Goal: Information Seeking & Learning: Learn about a topic

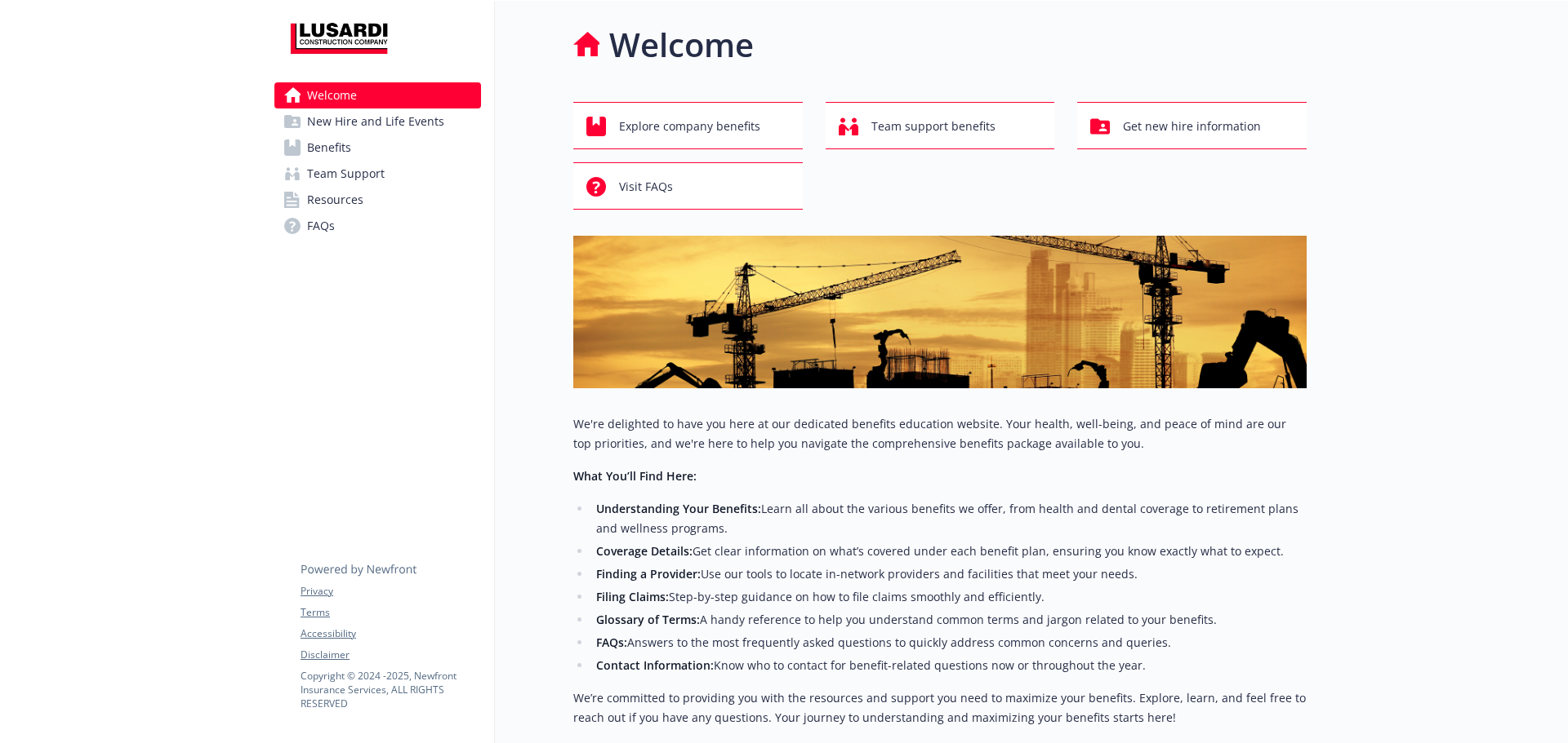
click at [373, 148] on link "Benefits" at bounding box center [377, 147] width 206 height 26
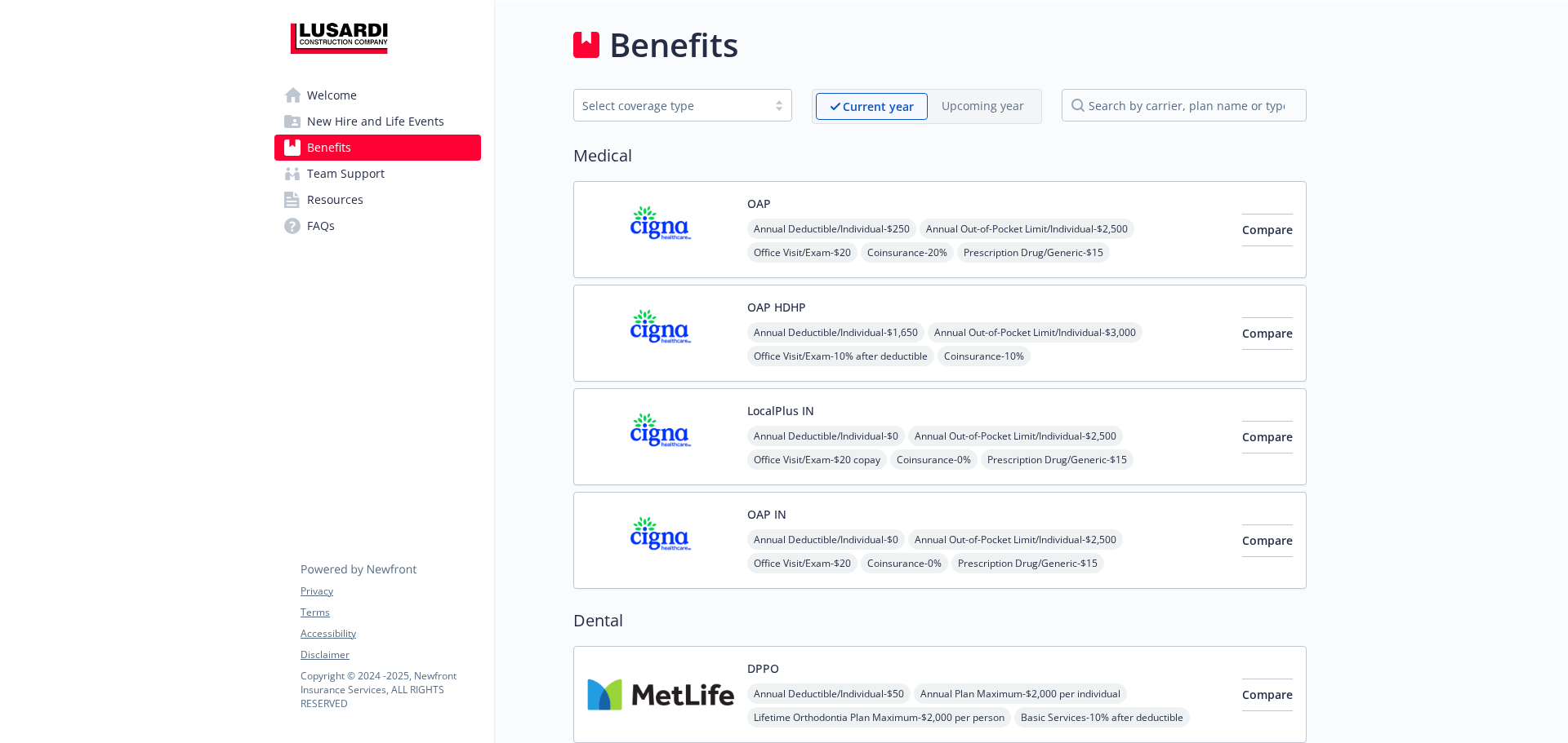
click at [650, 222] on img at bounding box center [660, 230] width 147 height 70
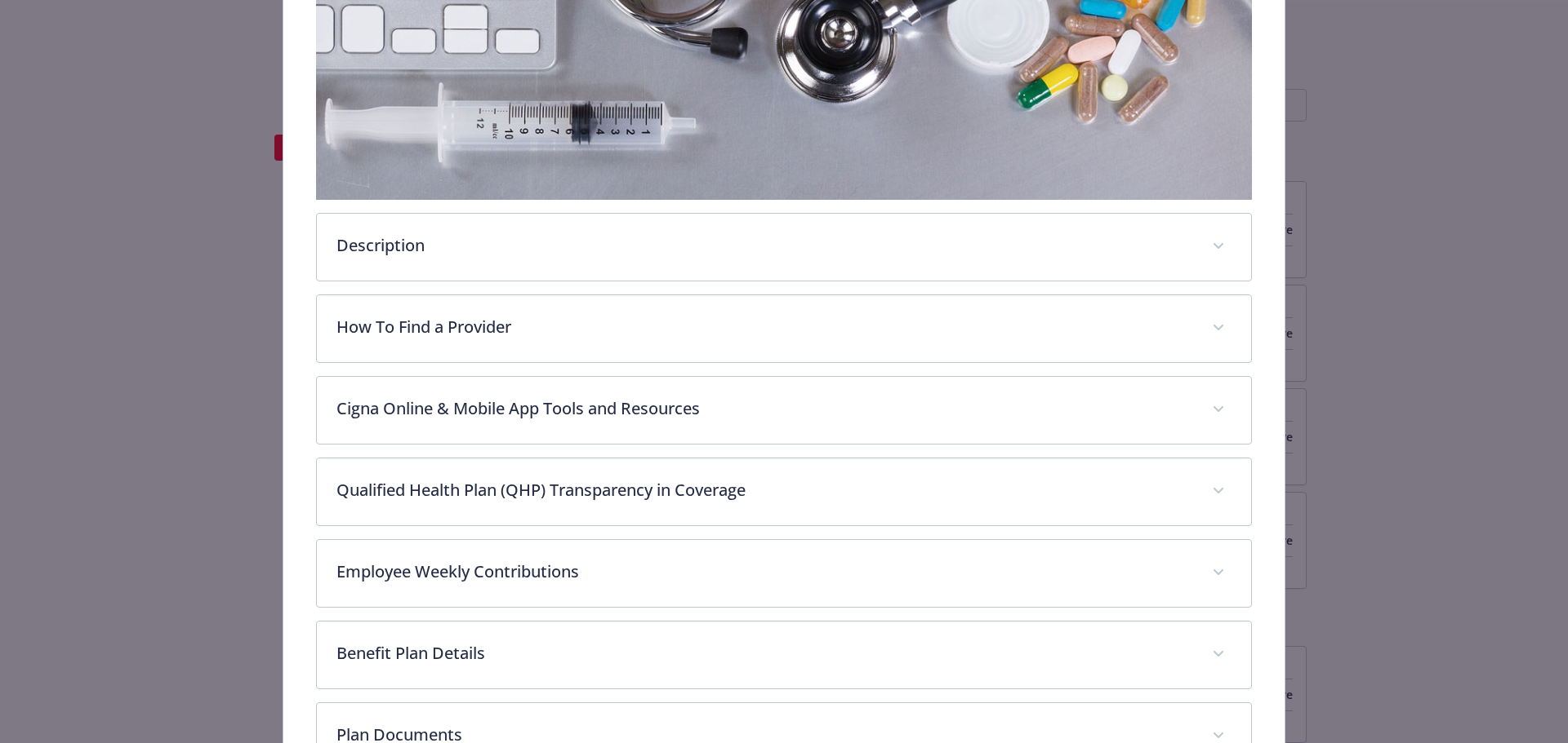
scroll to position [375, 0]
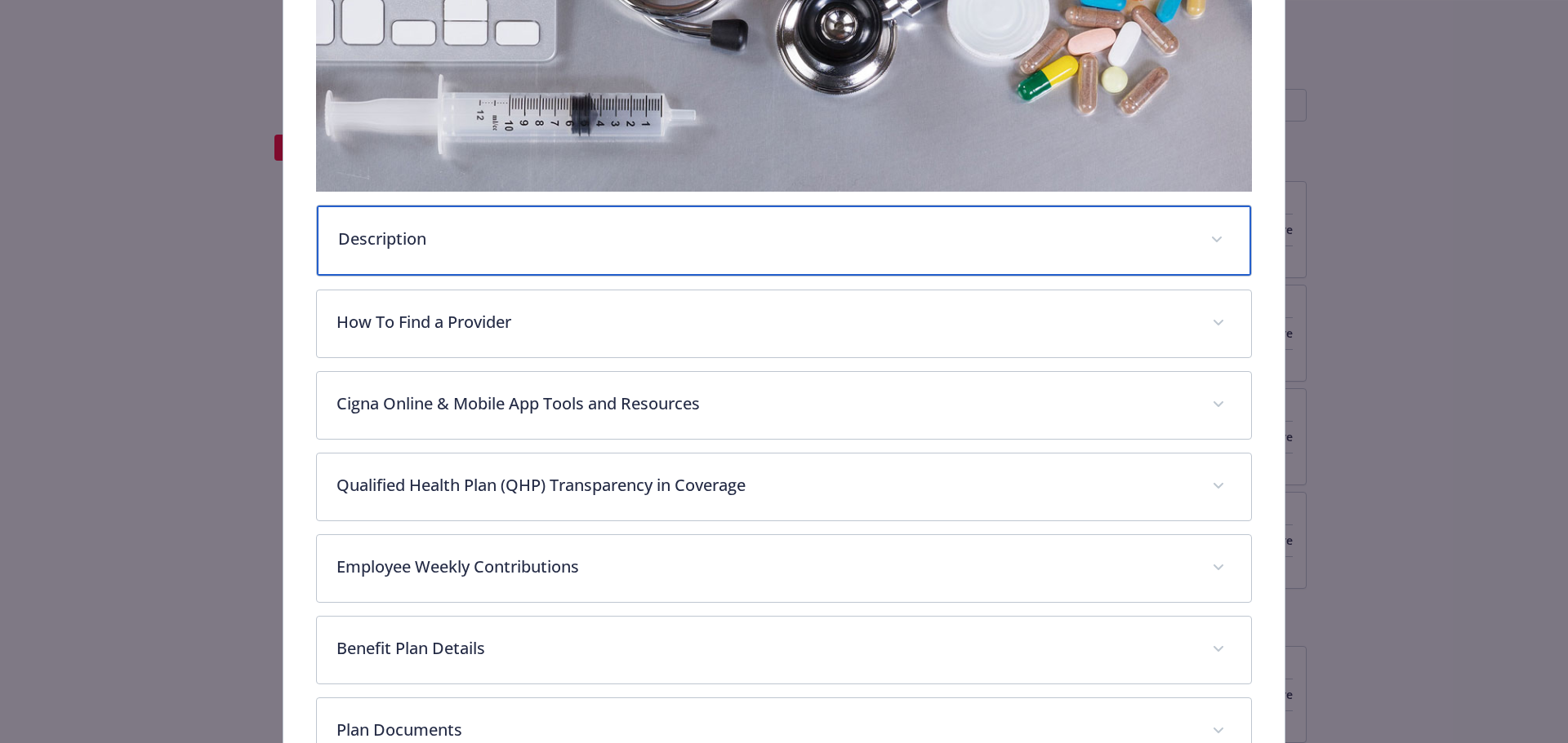
click at [436, 263] on div "Description" at bounding box center [784, 241] width 935 height 71
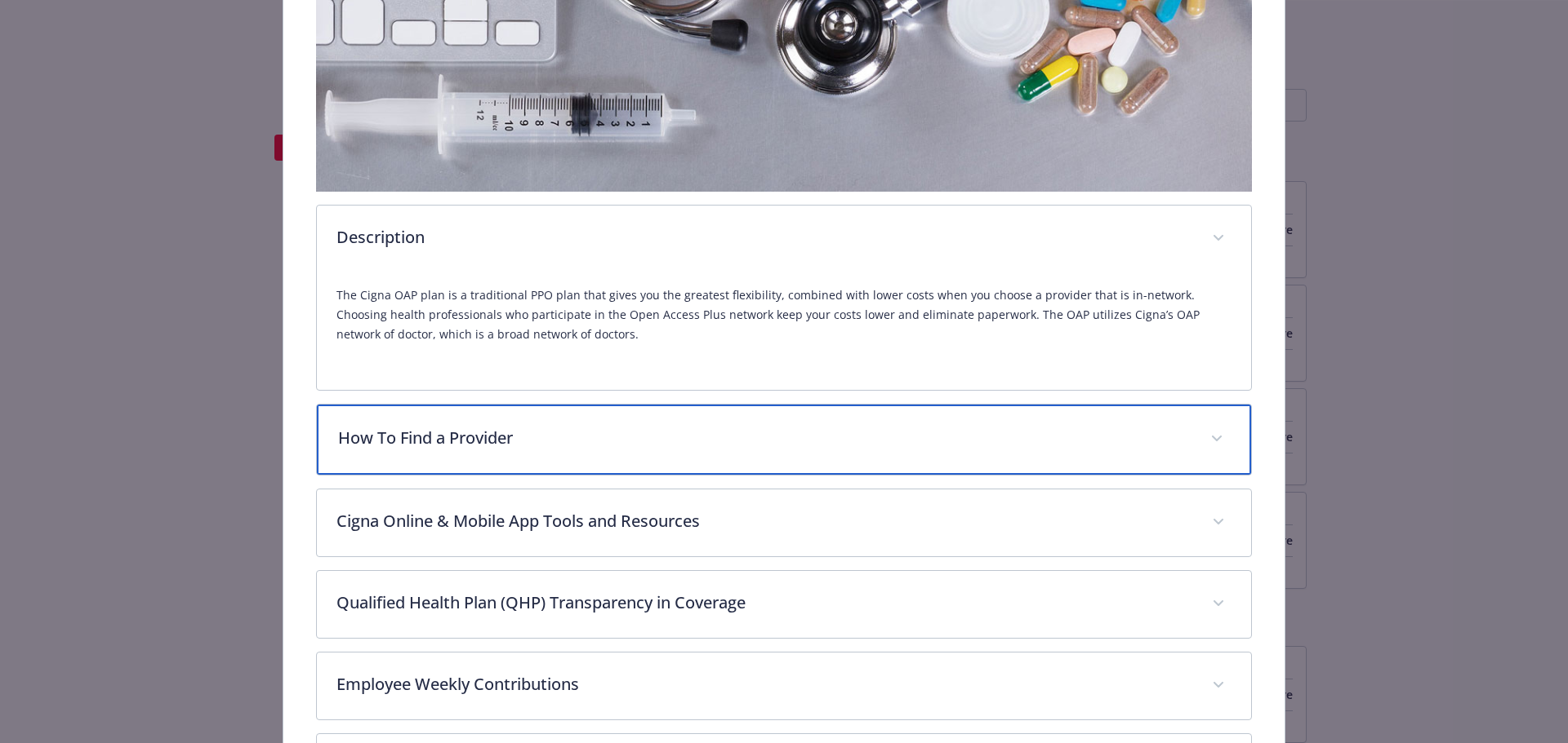
click at [547, 435] on p "How To Find a Provider" at bounding box center [764, 437] width 853 height 24
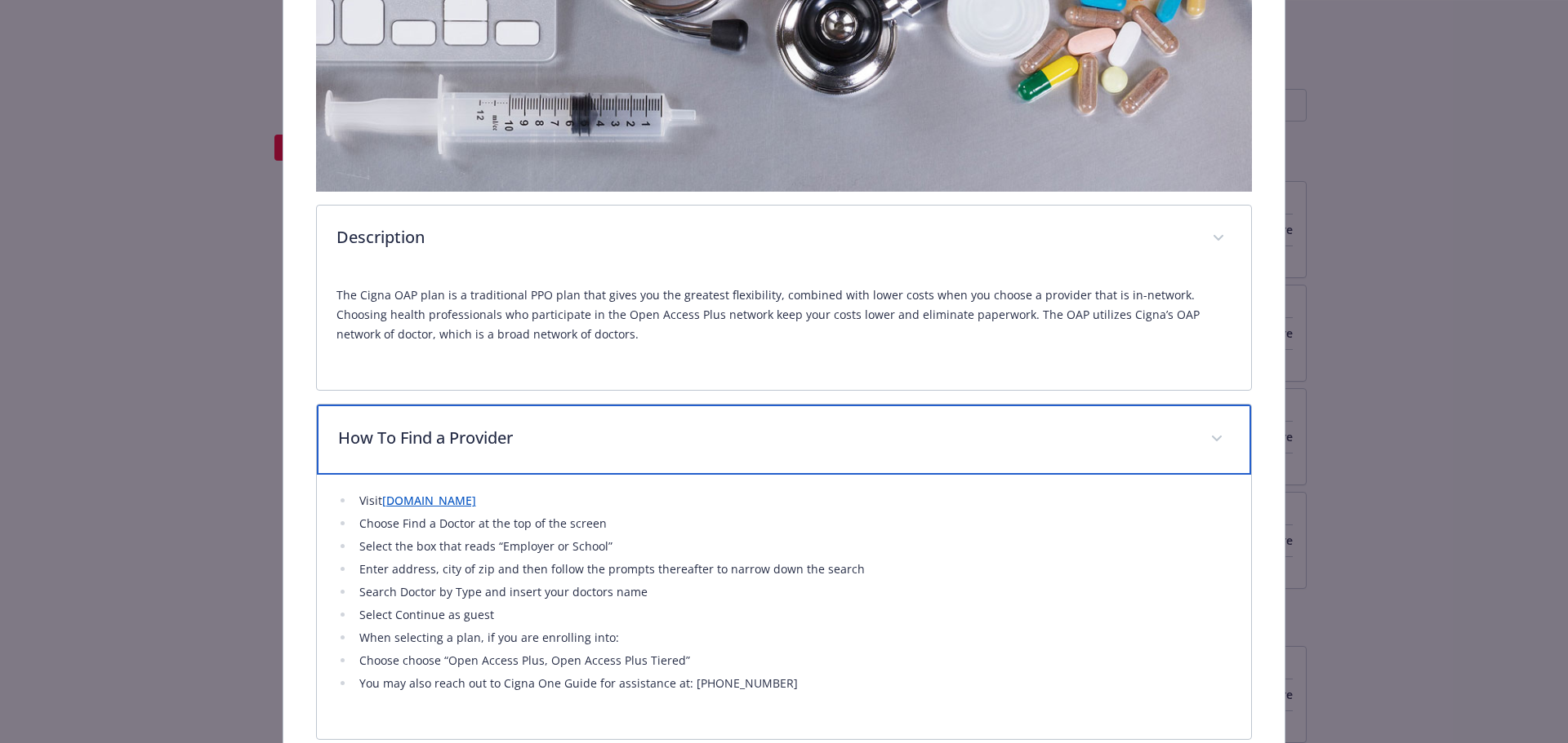
scroll to position [865, 0]
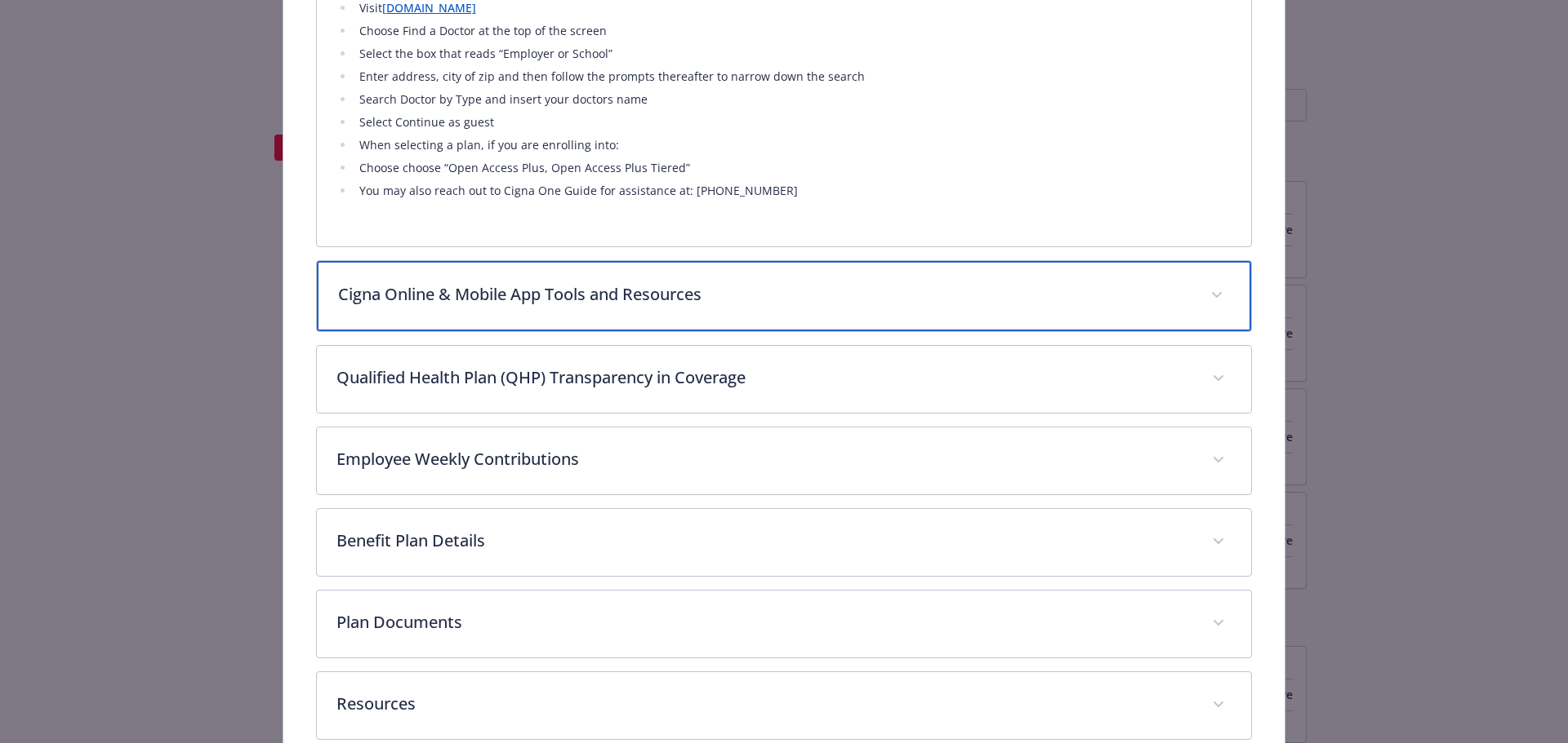
click at [524, 305] on p "Cigna Online & Mobile App Tools and Resources" at bounding box center [764, 294] width 853 height 24
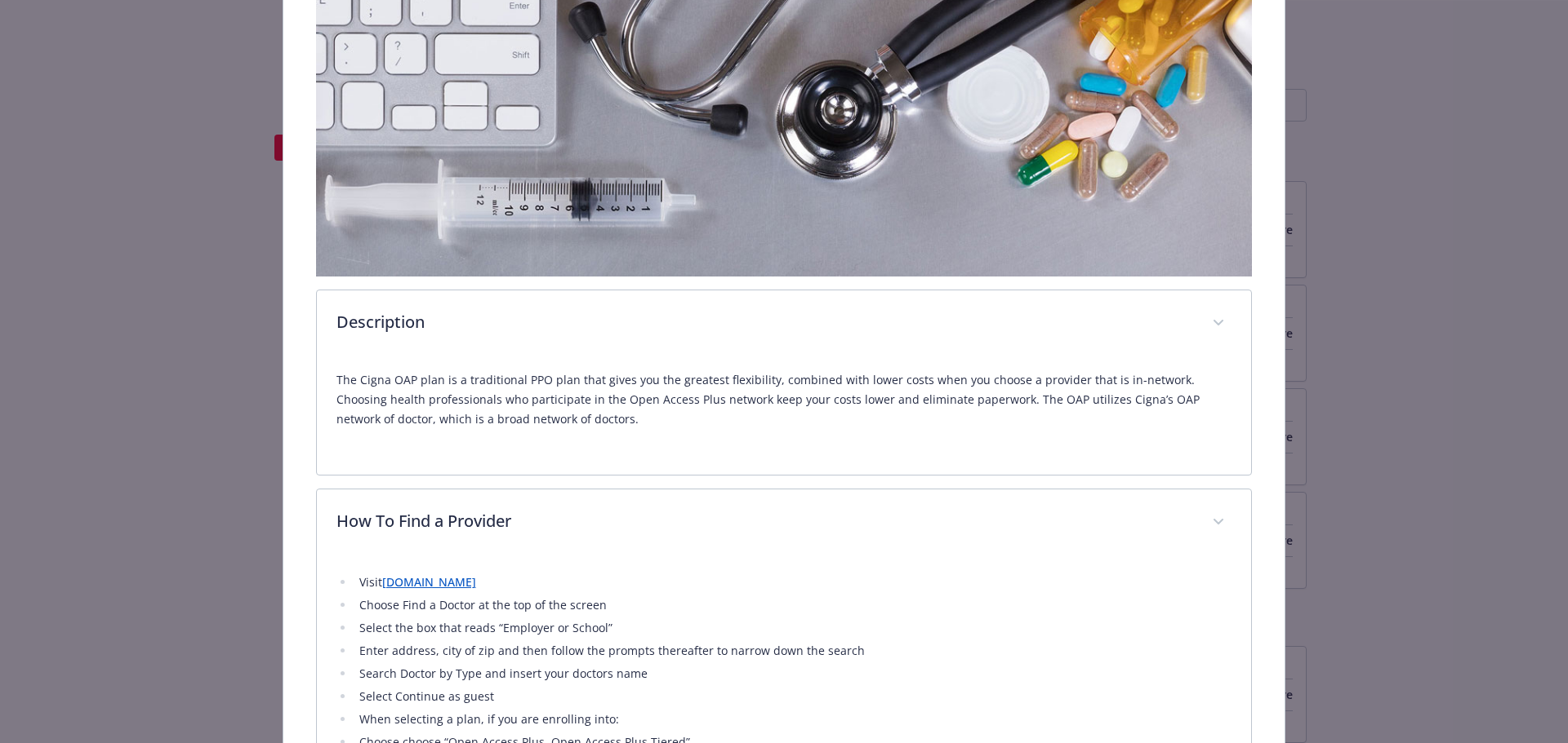
scroll to position [0, 0]
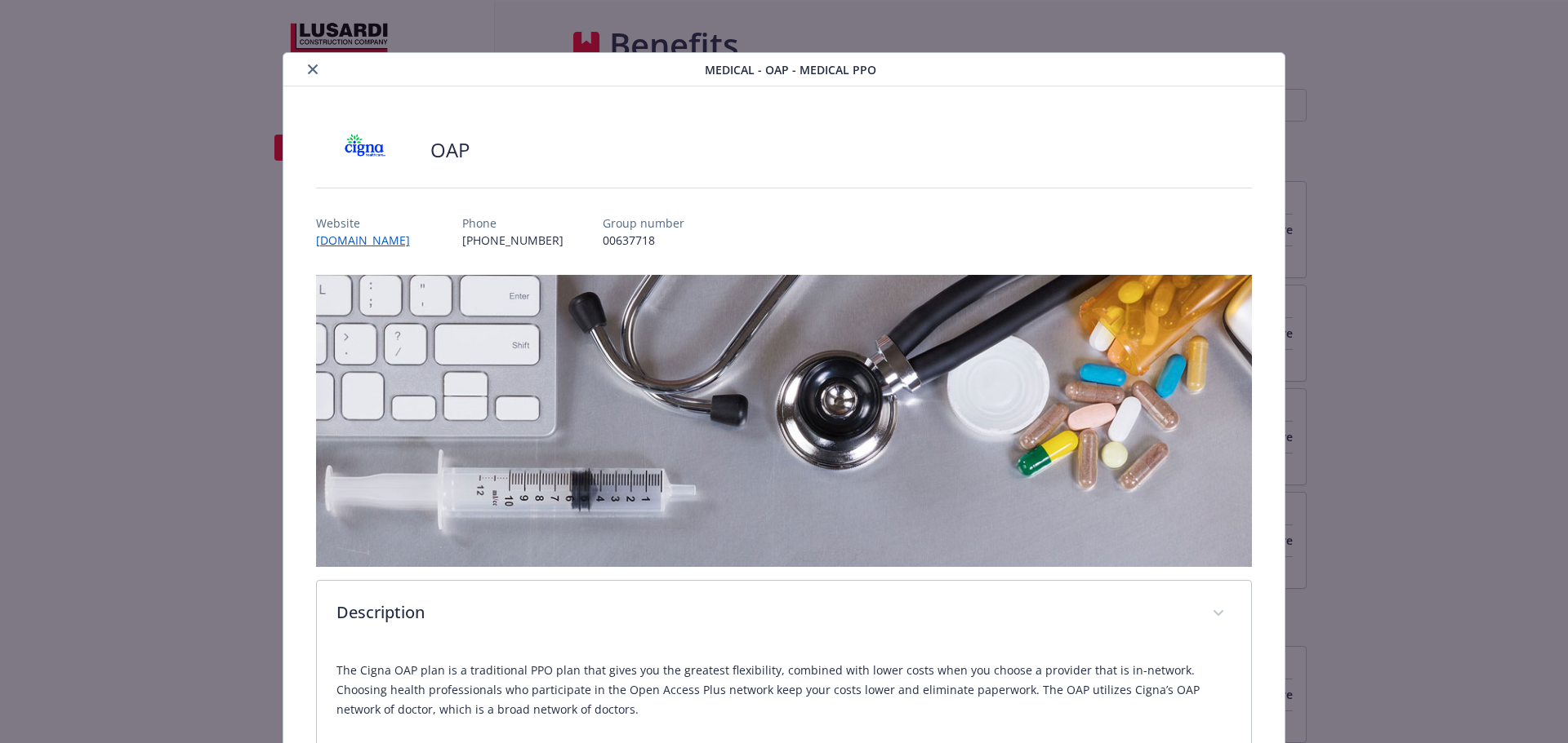
click at [308, 70] on icon "close" at bounding box center [313, 70] width 10 height 10
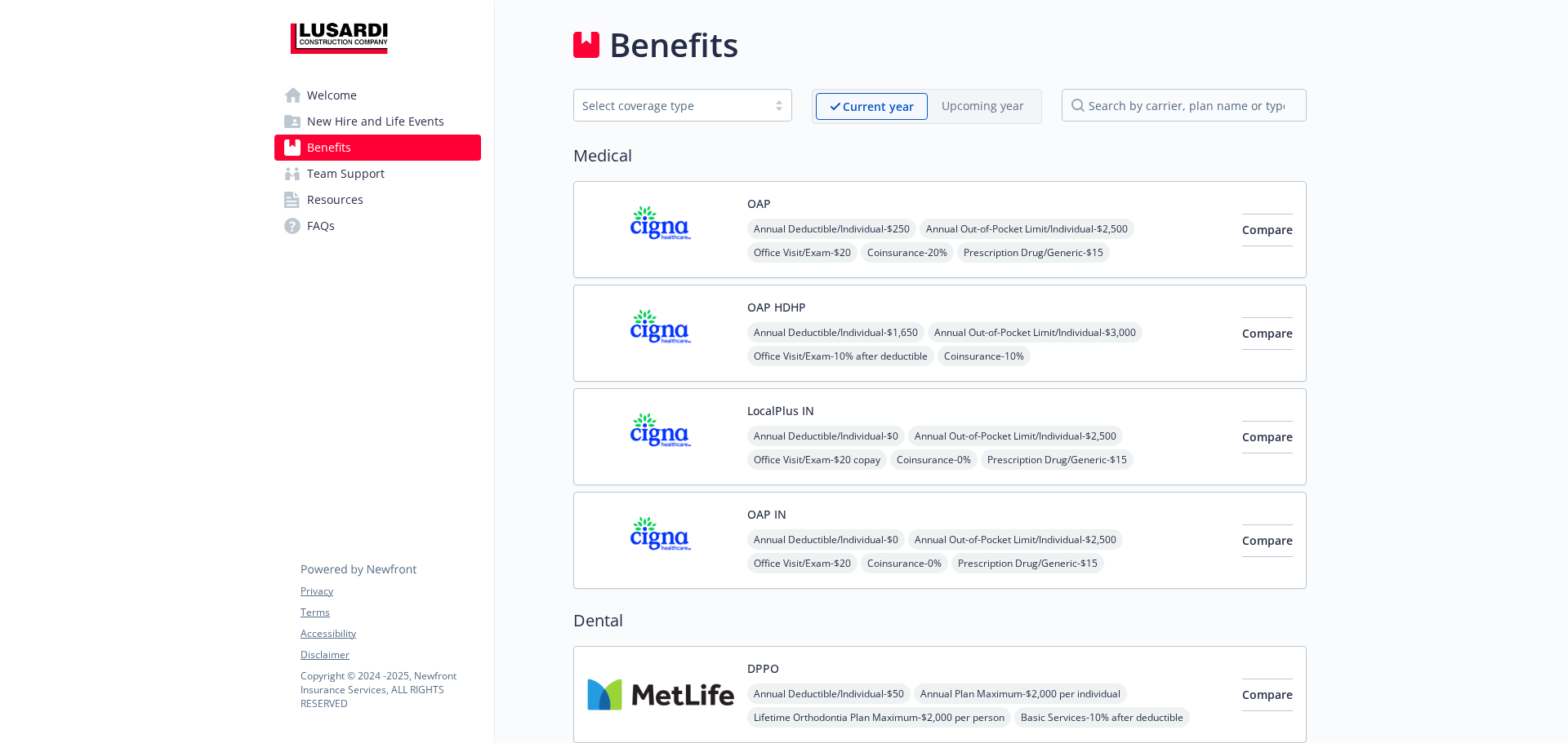
click at [665, 314] on img at bounding box center [660, 334] width 147 height 70
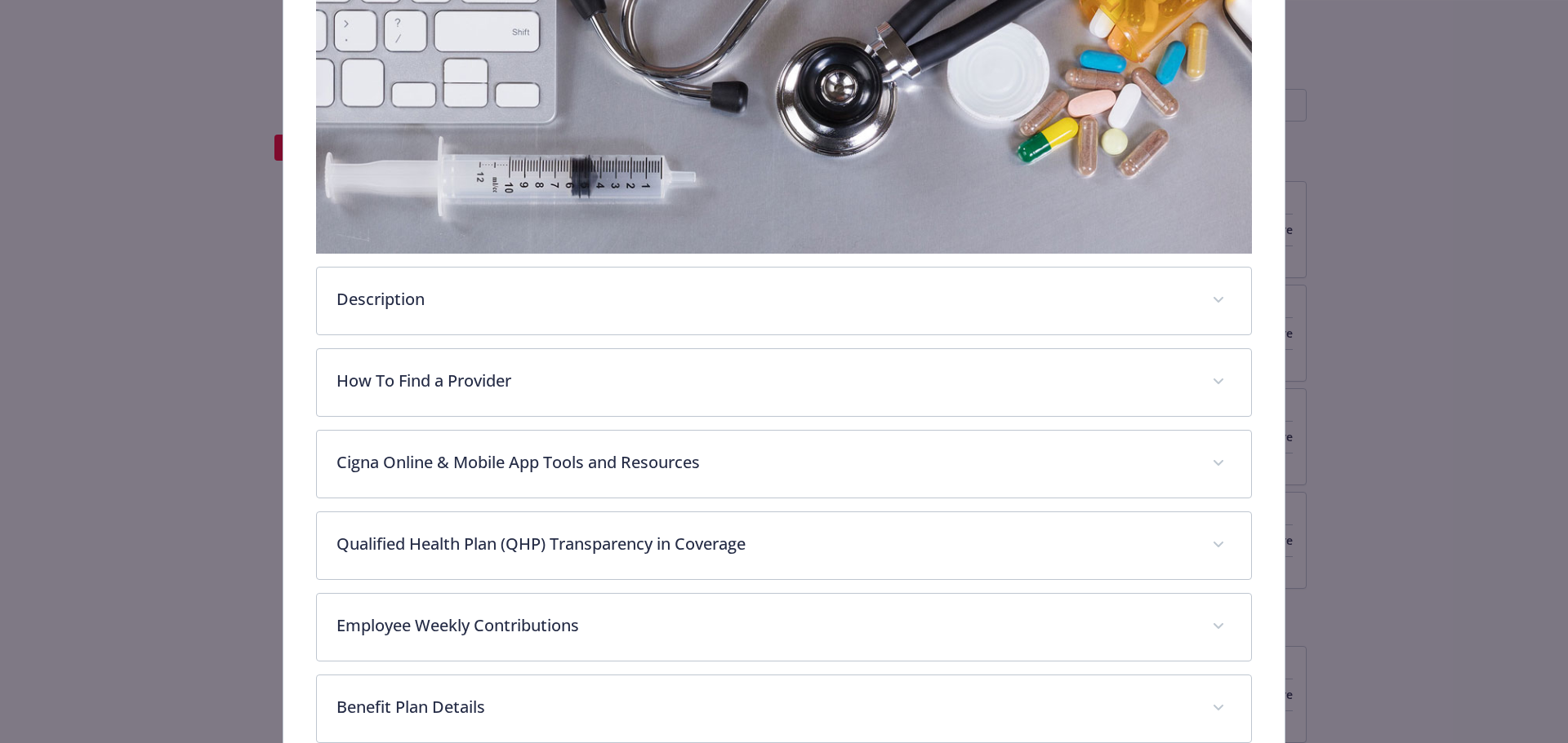
scroll to position [457, 0]
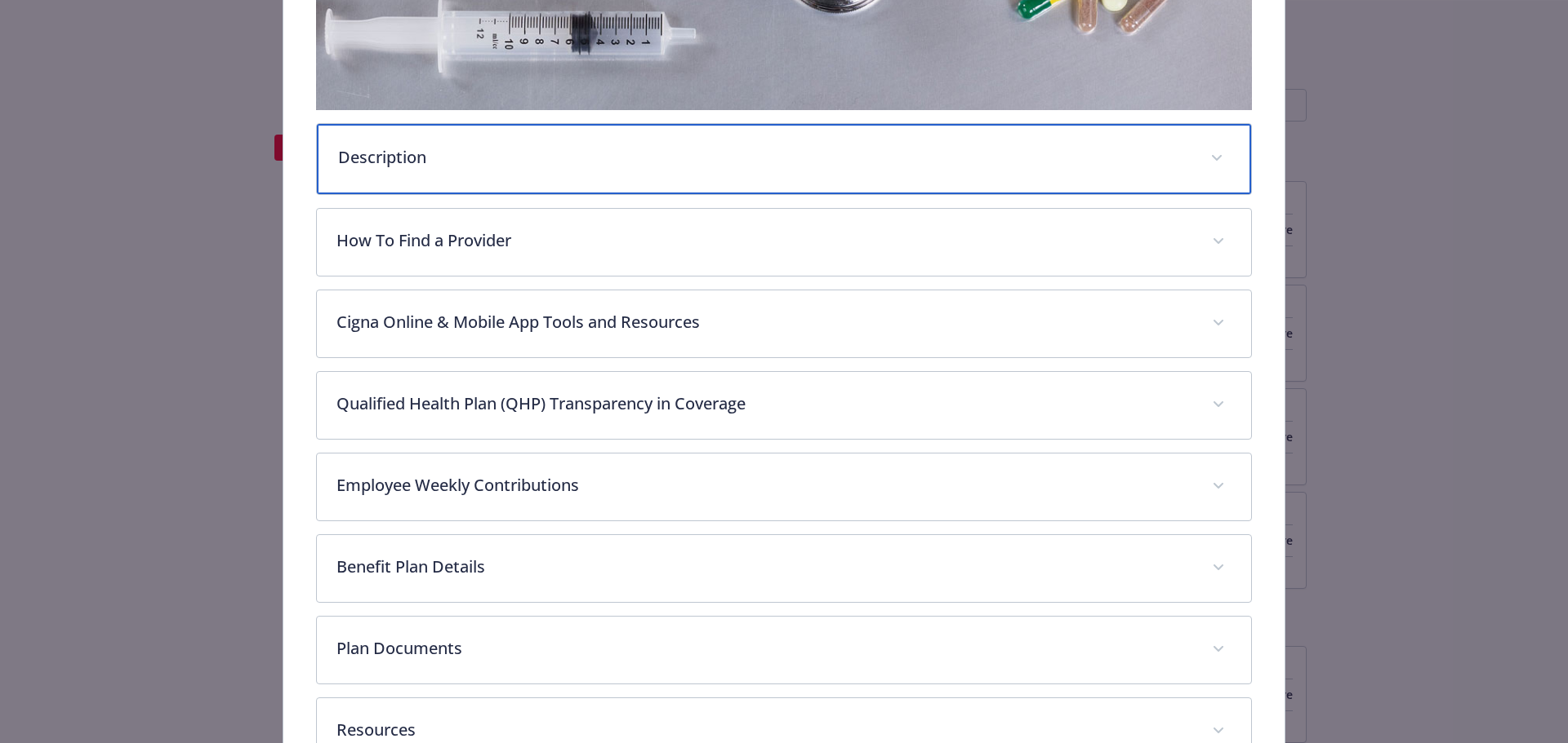
click at [485, 147] on p "Description" at bounding box center [764, 157] width 853 height 24
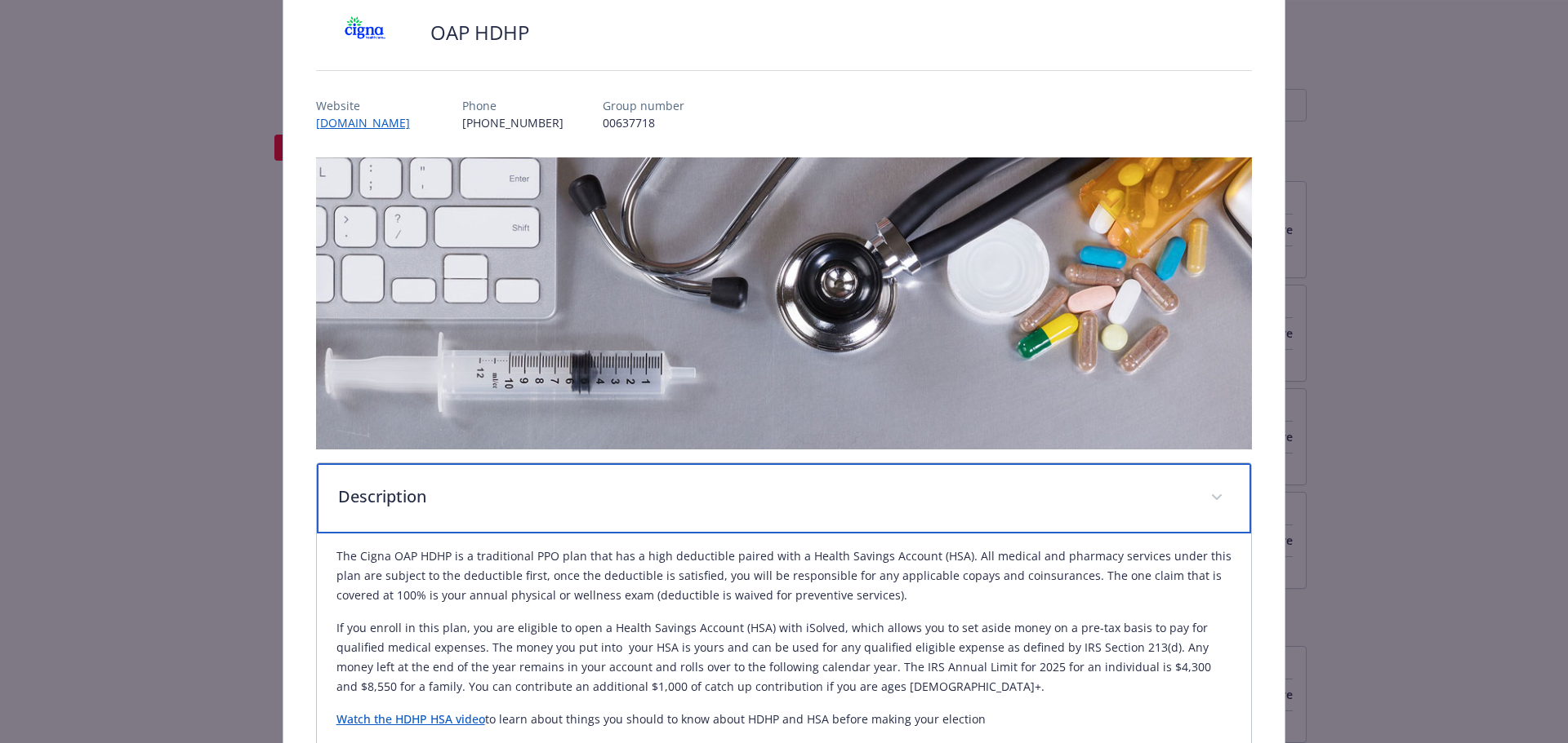
scroll to position [0, 0]
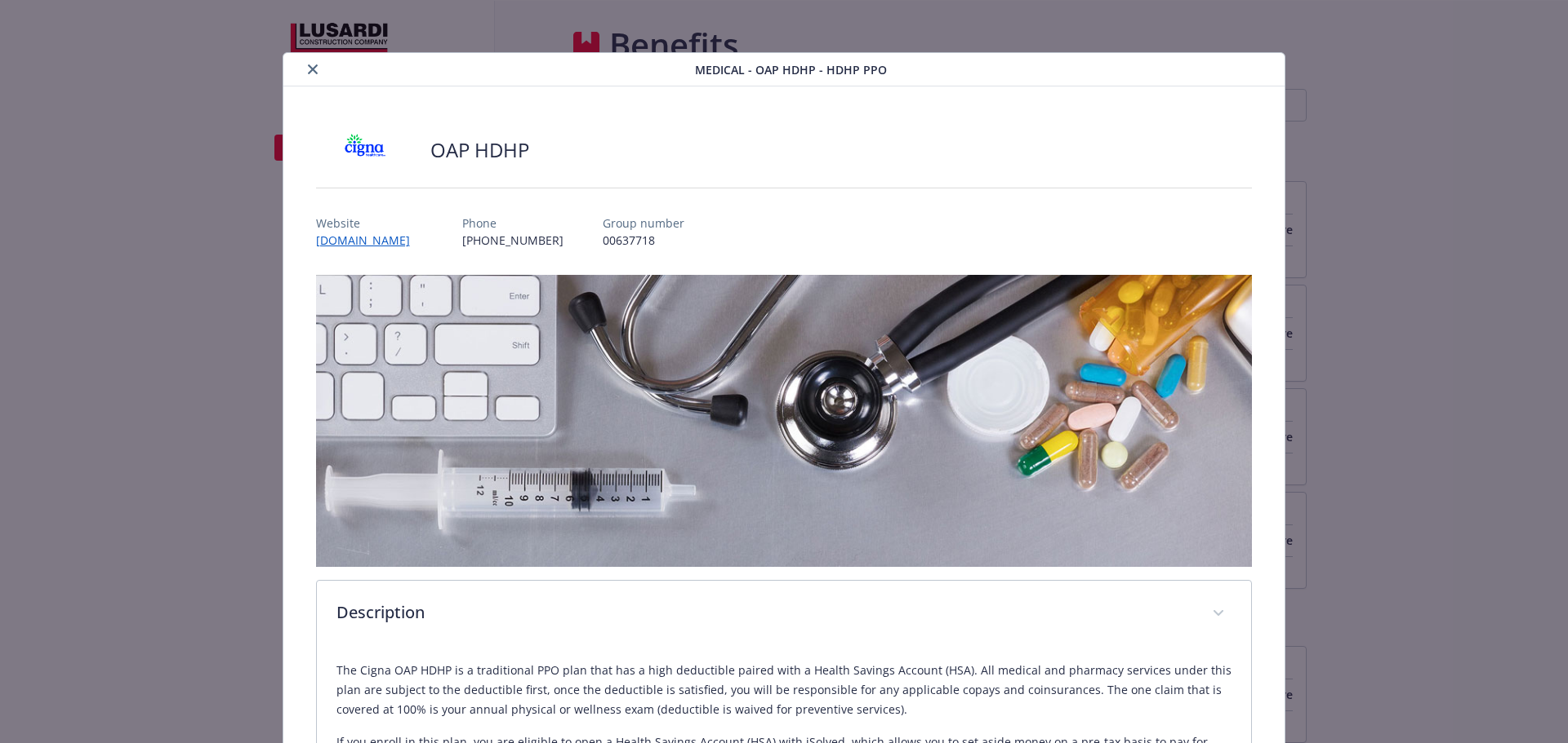
click at [313, 72] on icon "close" at bounding box center [313, 70] width 10 height 10
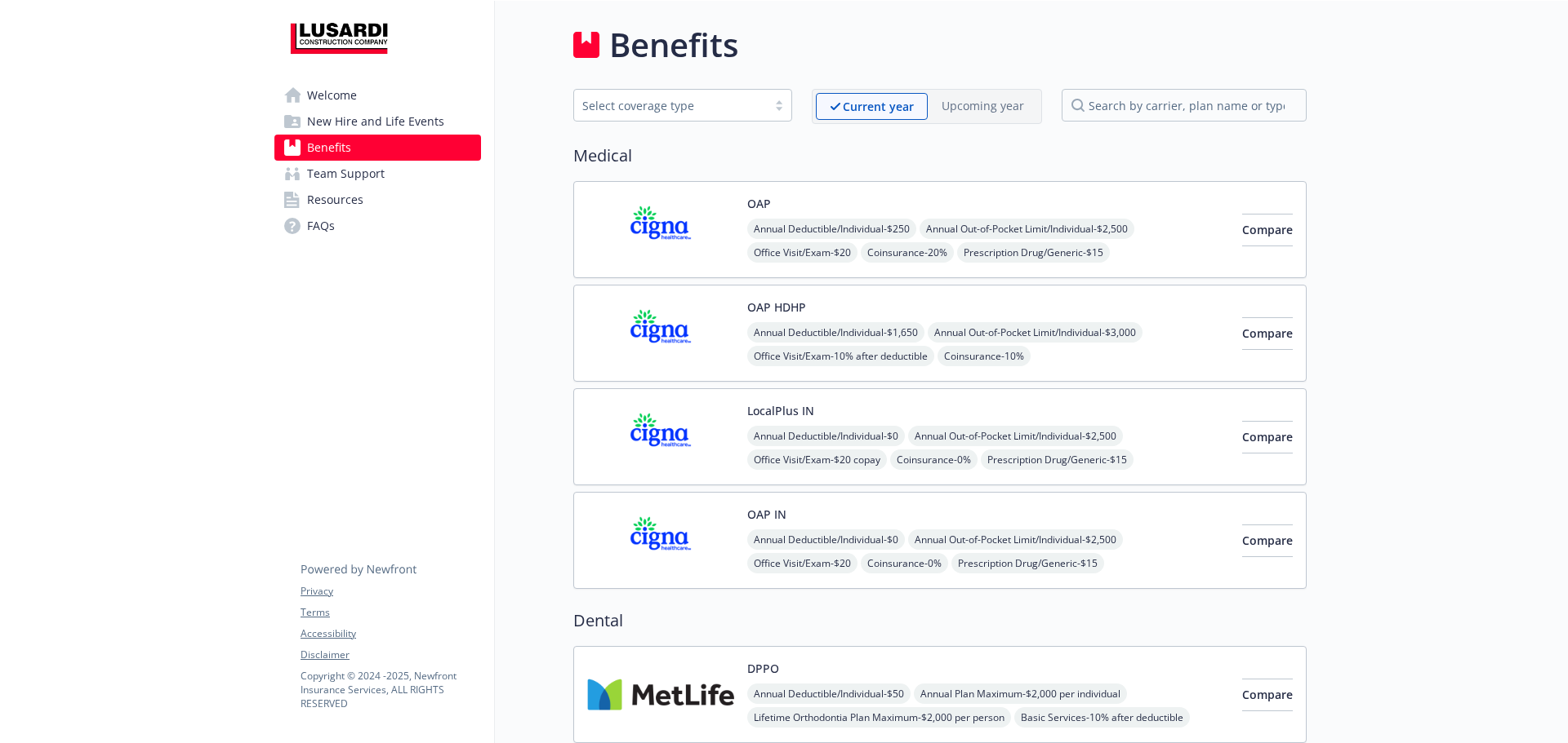
click at [683, 460] on img at bounding box center [660, 437] width 147 height 70
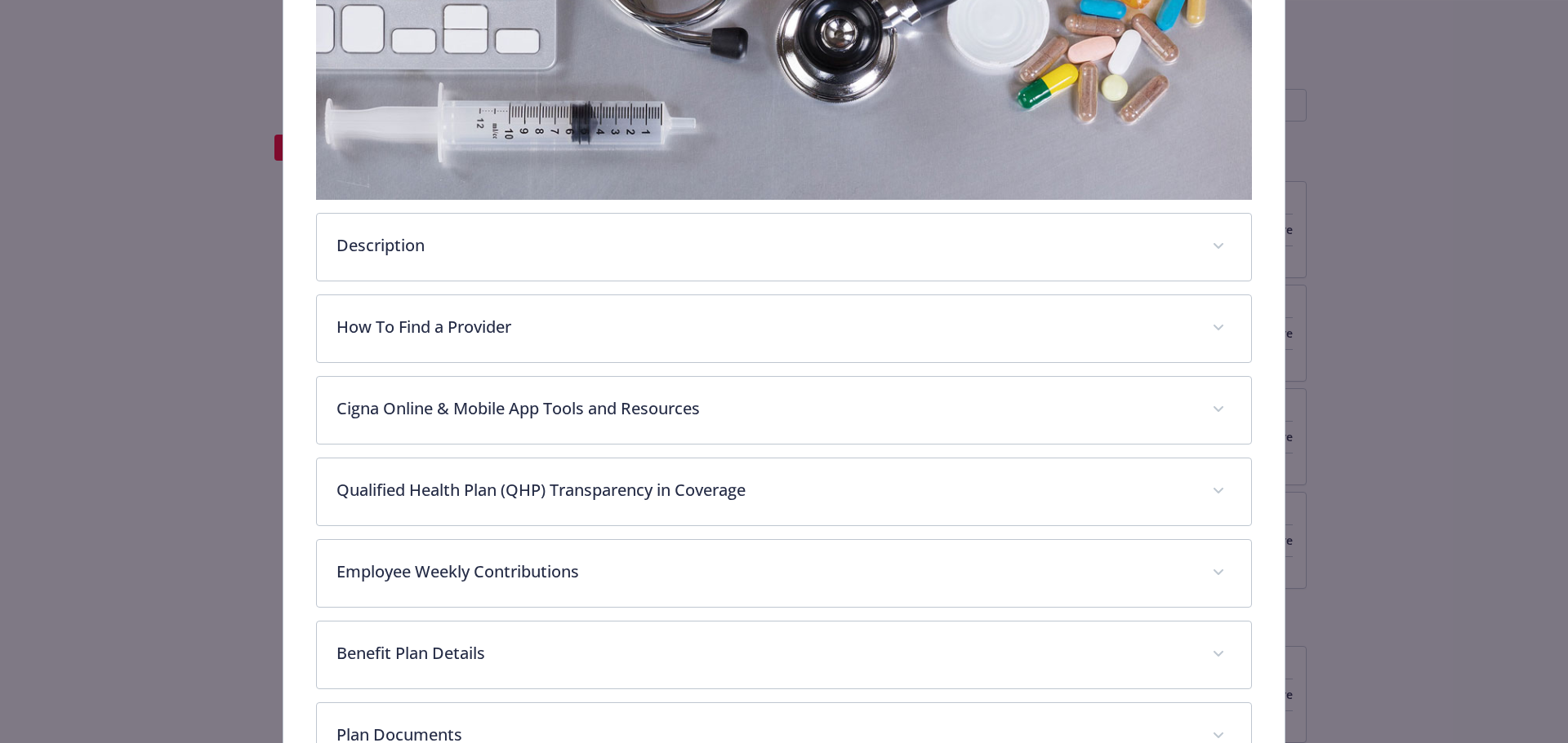
scroll to position [375, 0]
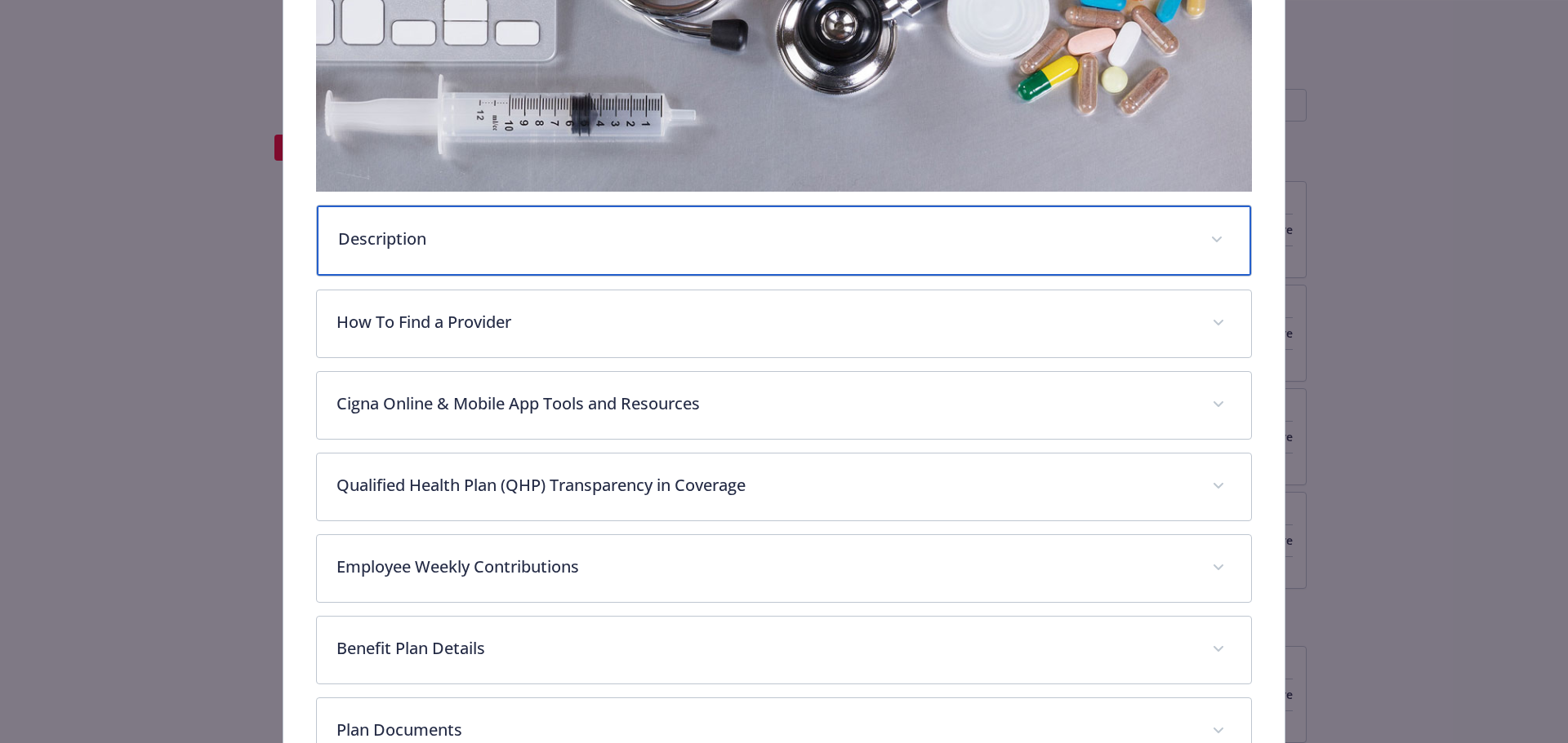
click at [418, 230] on p "Description" at bounding box center [764, 238] width 853 height 24
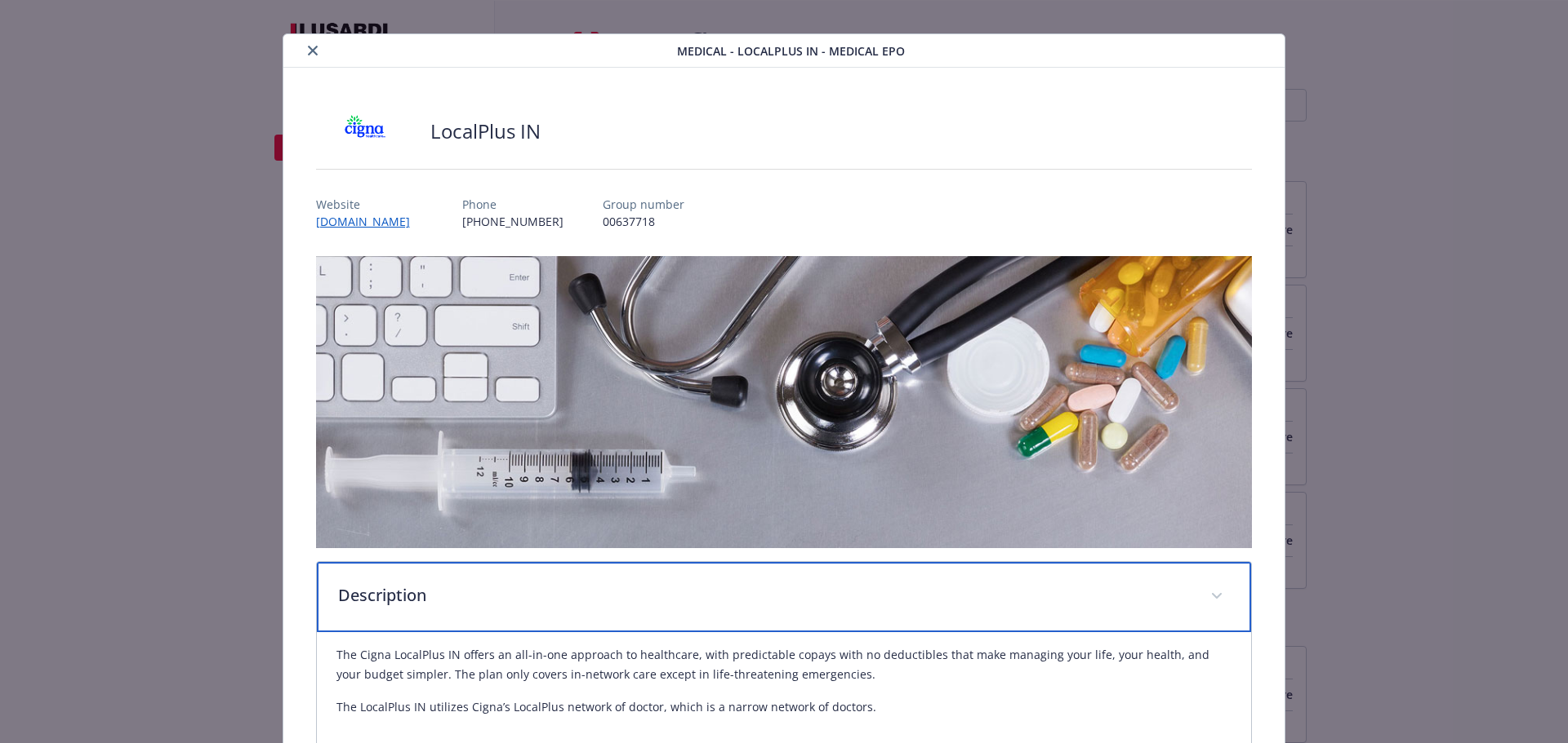
scroll to position [0, 0]
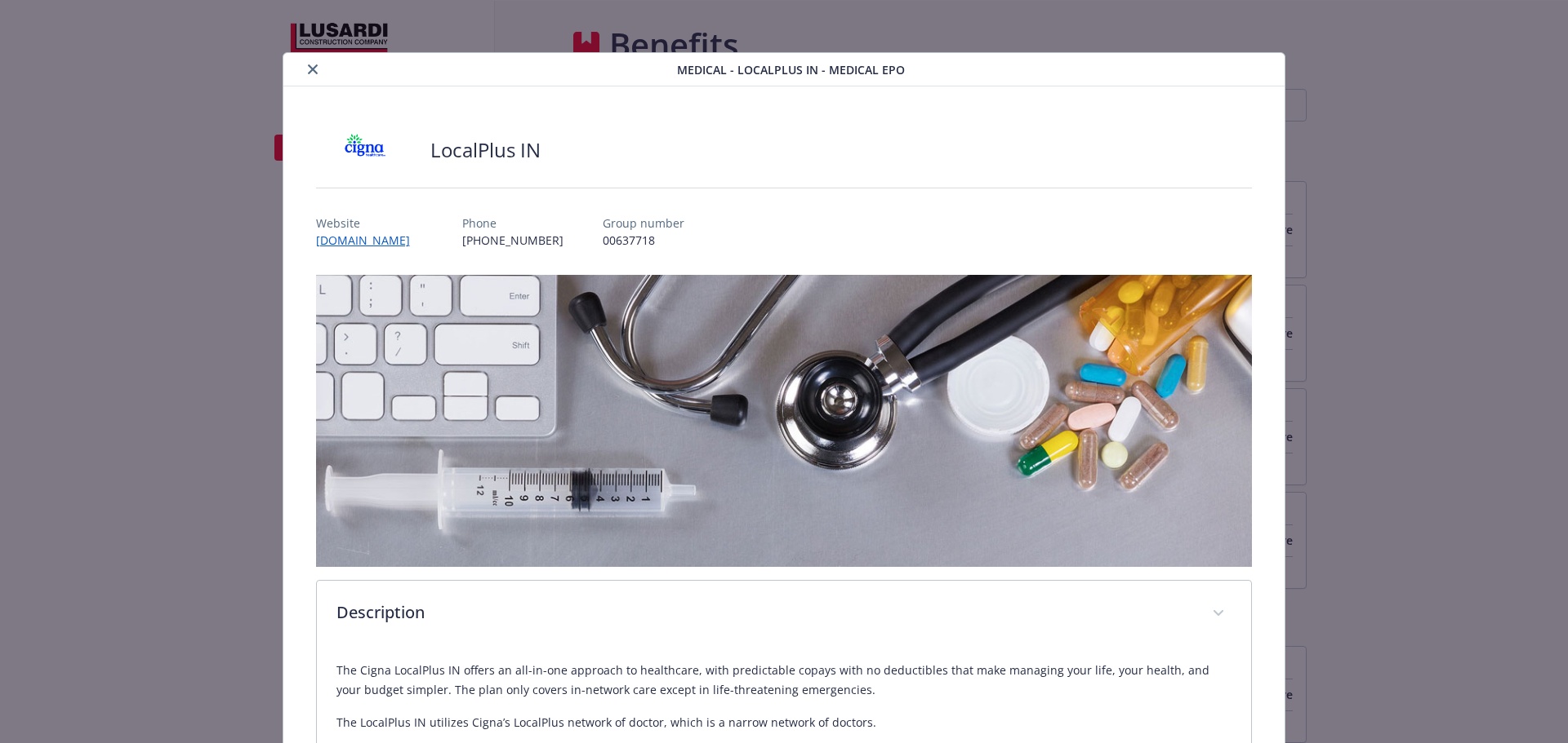
click at [315, 73] on icon "close" at bounding box center [313, 70] width 10 height 10
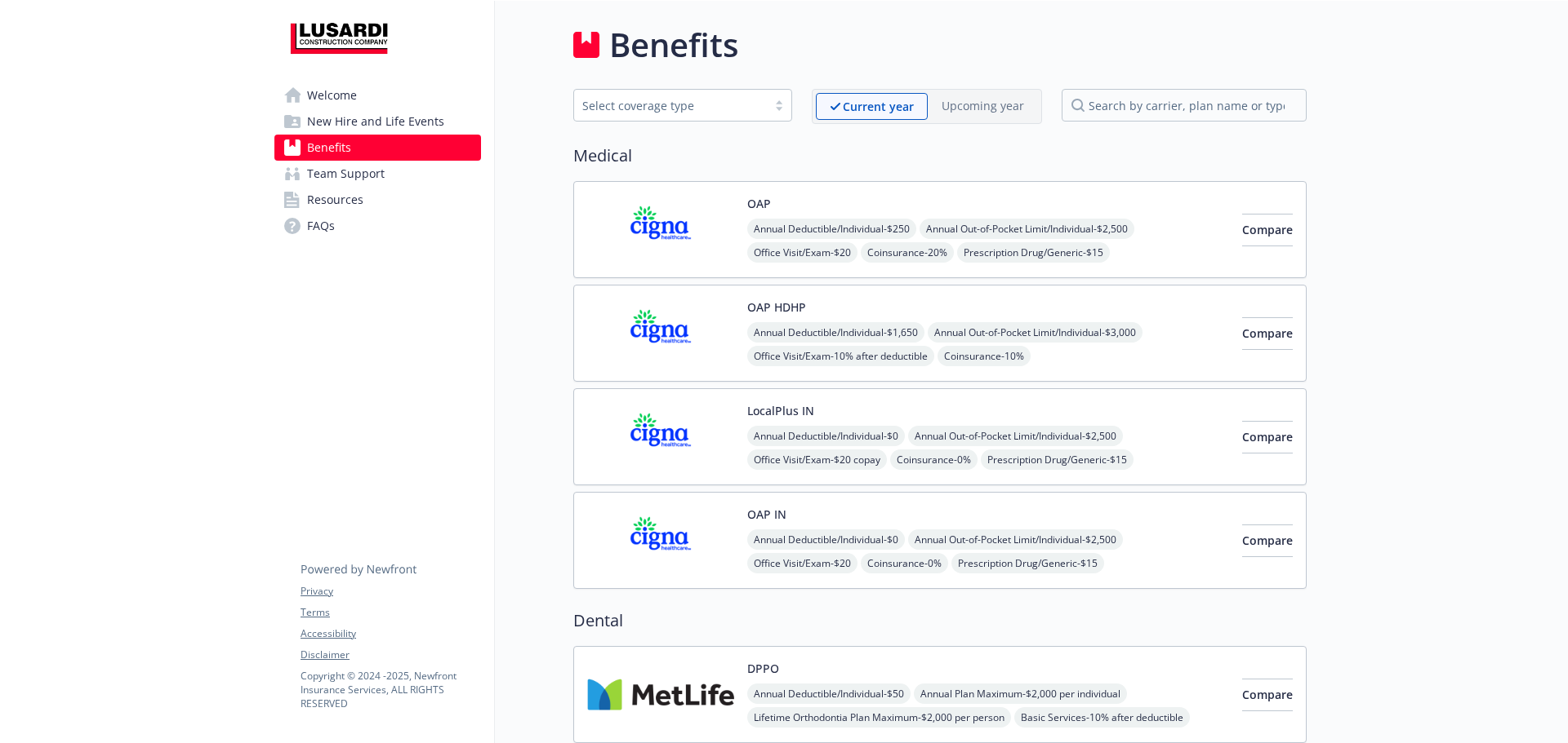
click at [678, 521] on img at bounding box center [660, 541] width 147 height 70
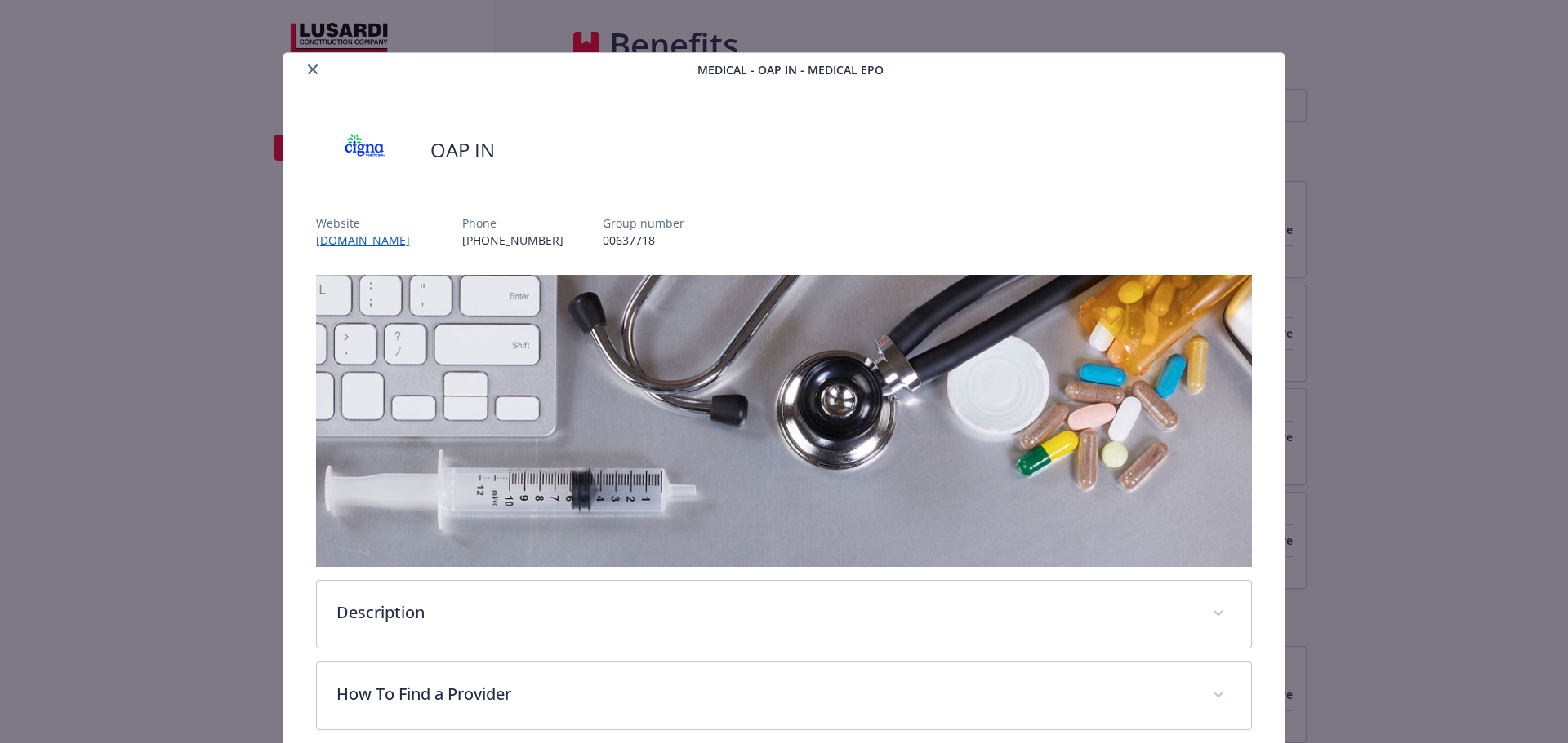
scroll to position [49, 0]
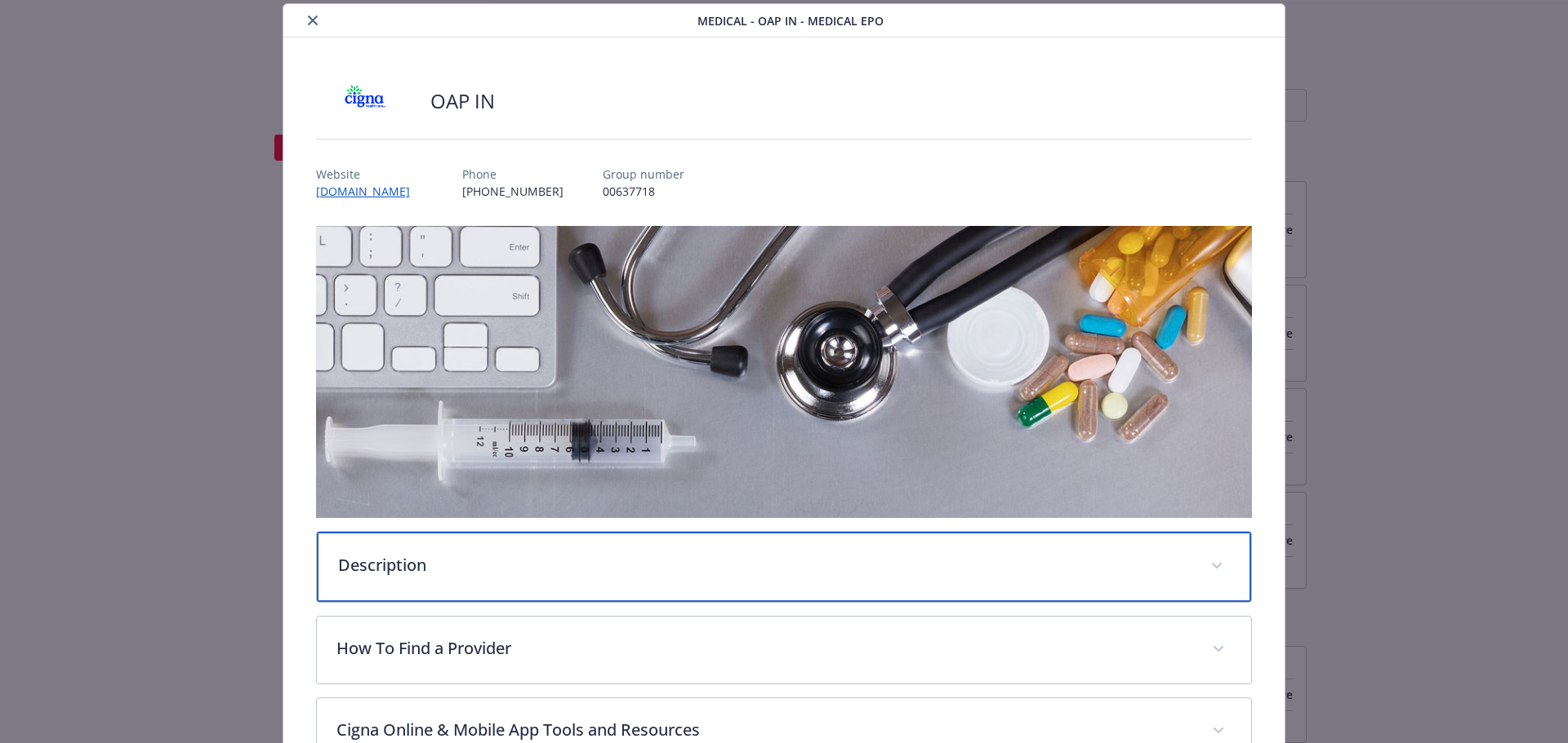
click at [450, 553] on p "Description" at bounding box center [764, 565] width 853 height 24
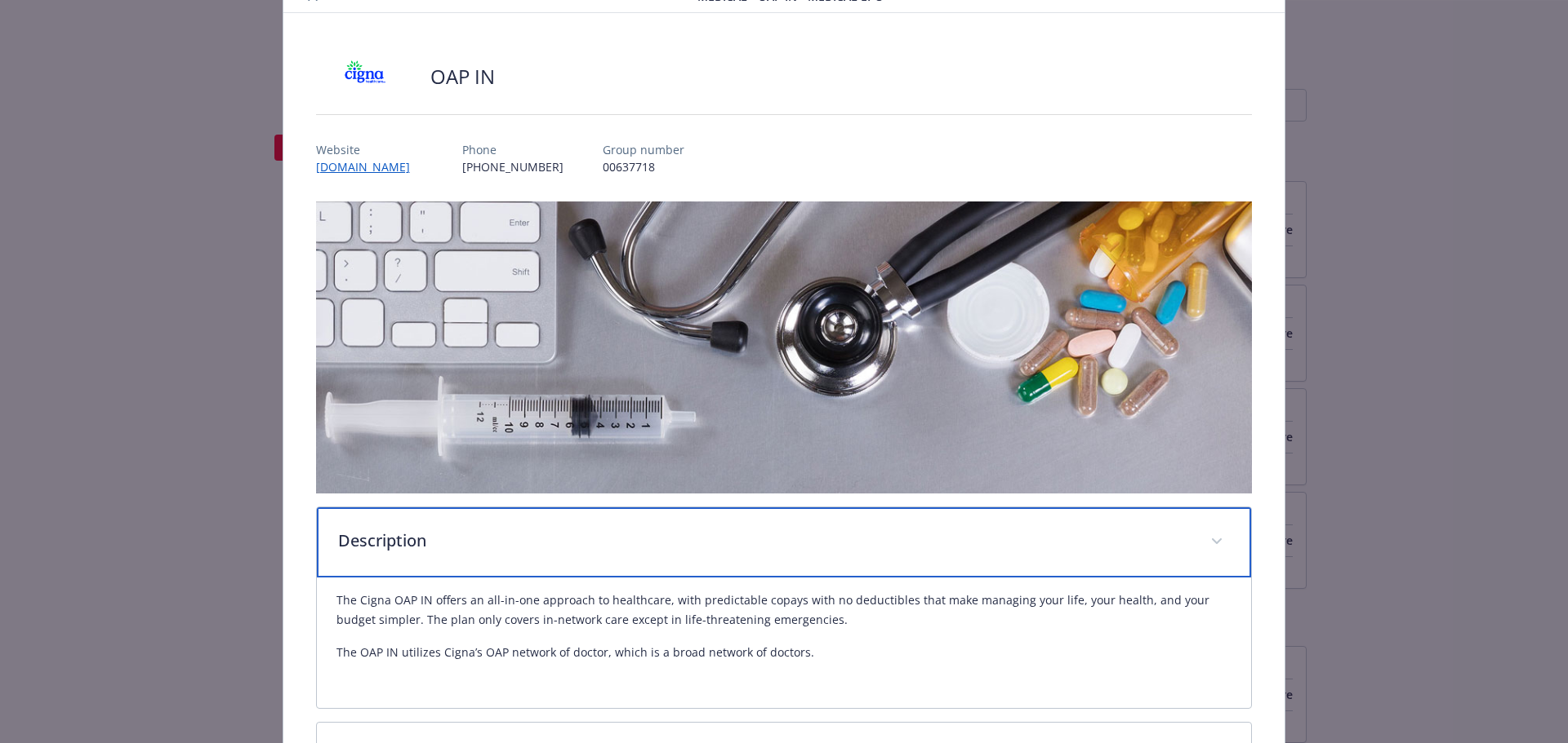
scroll to position [0, 0]
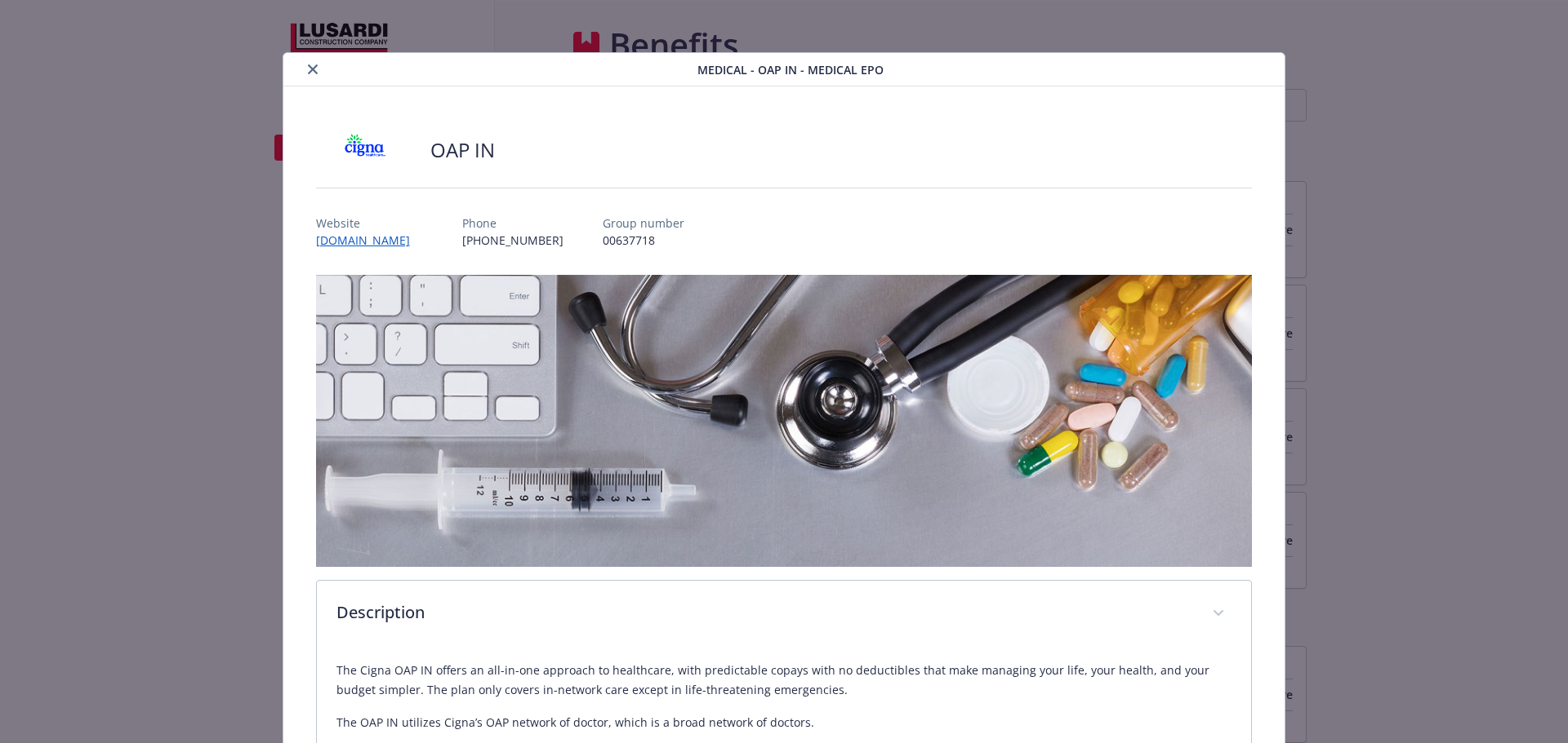
click at [312, 71] on icon "close" at bounding box center [313, 70] width 10 height 10
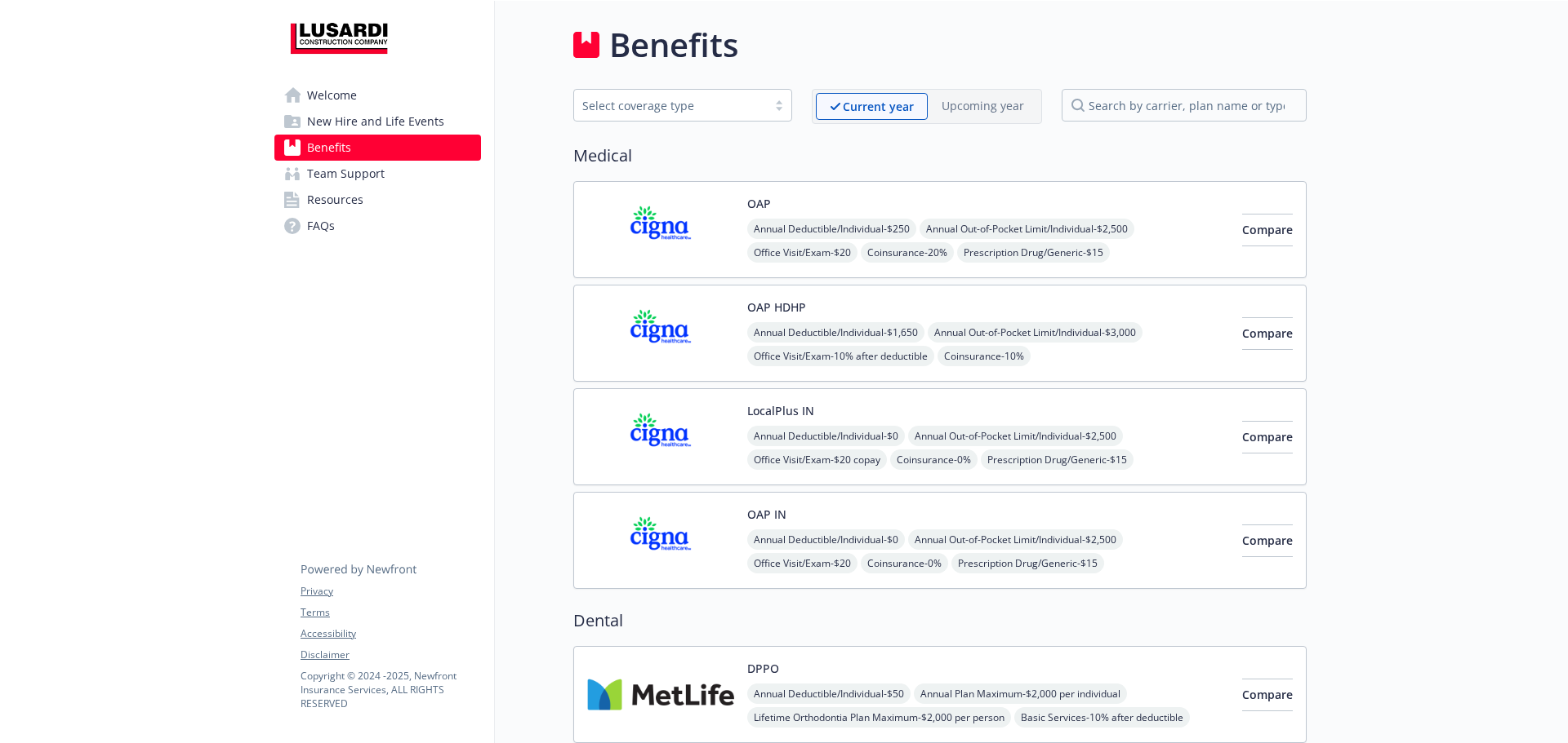
click at [408, 189] on link "Resources" at bounding box center [377, 199] width 206 height 26
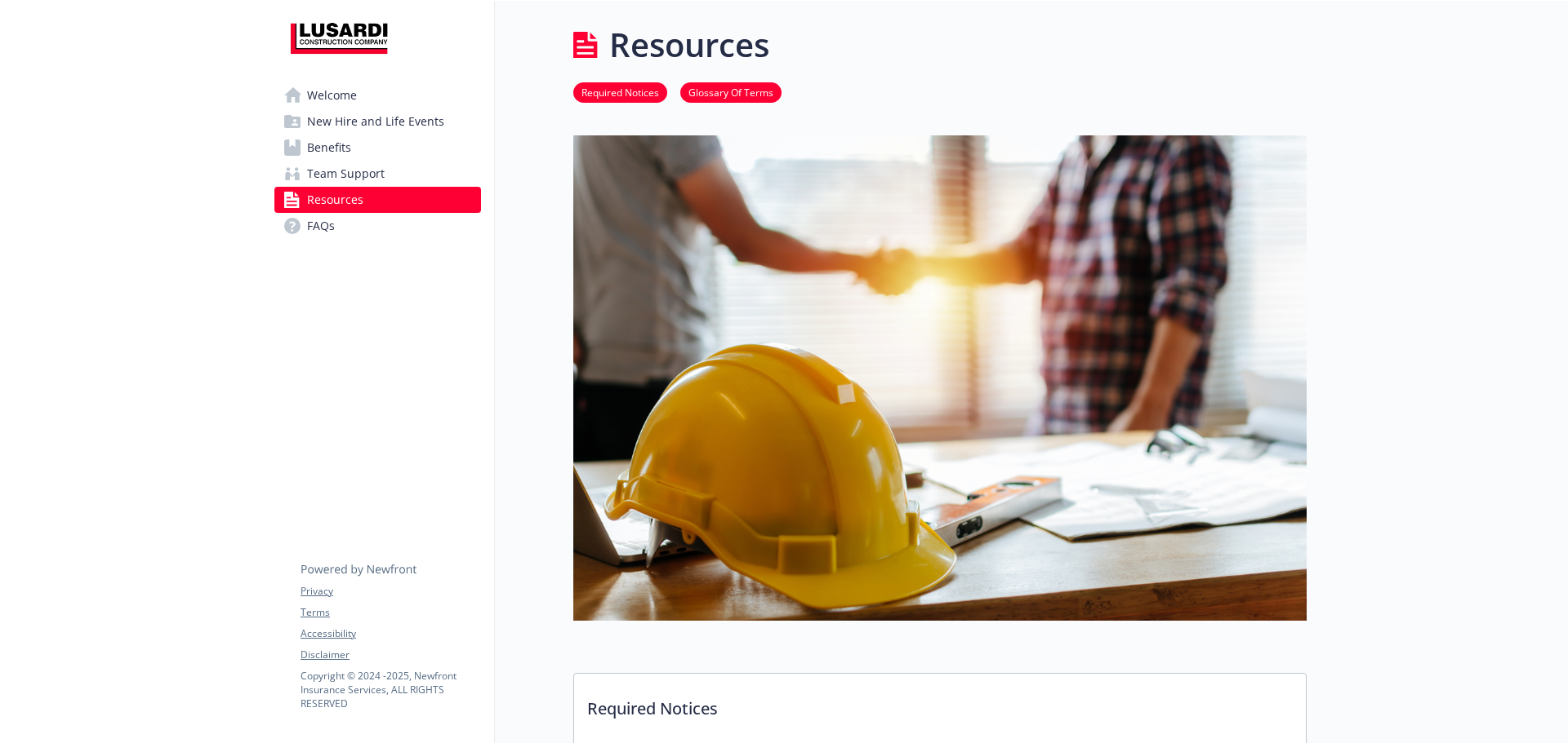
click at [401, 167] on link "Team Support" at bounding box center [377, 173] width 206 height 26
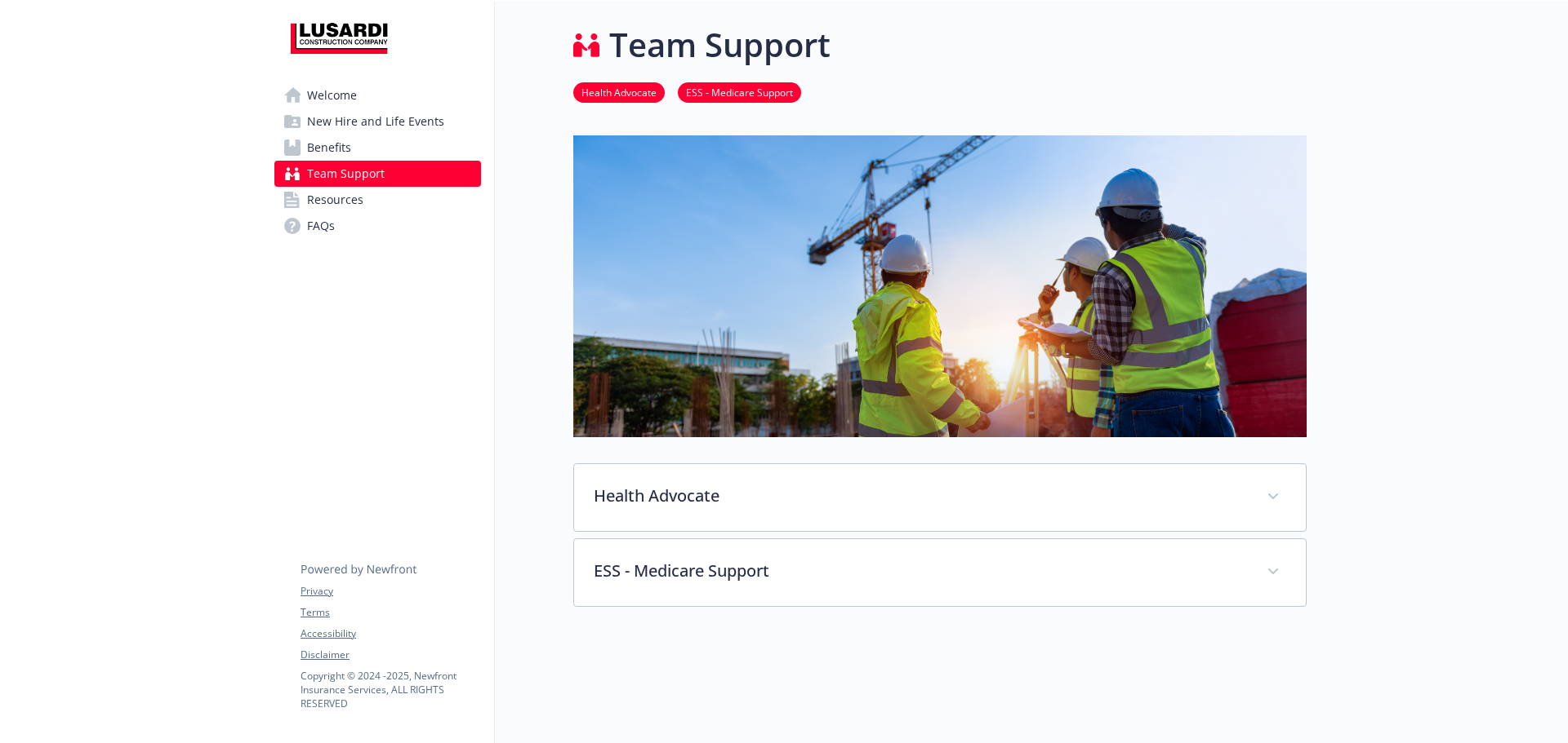
click at [296, 145] on icon at bounding box center [292, 147] width 16 height 16
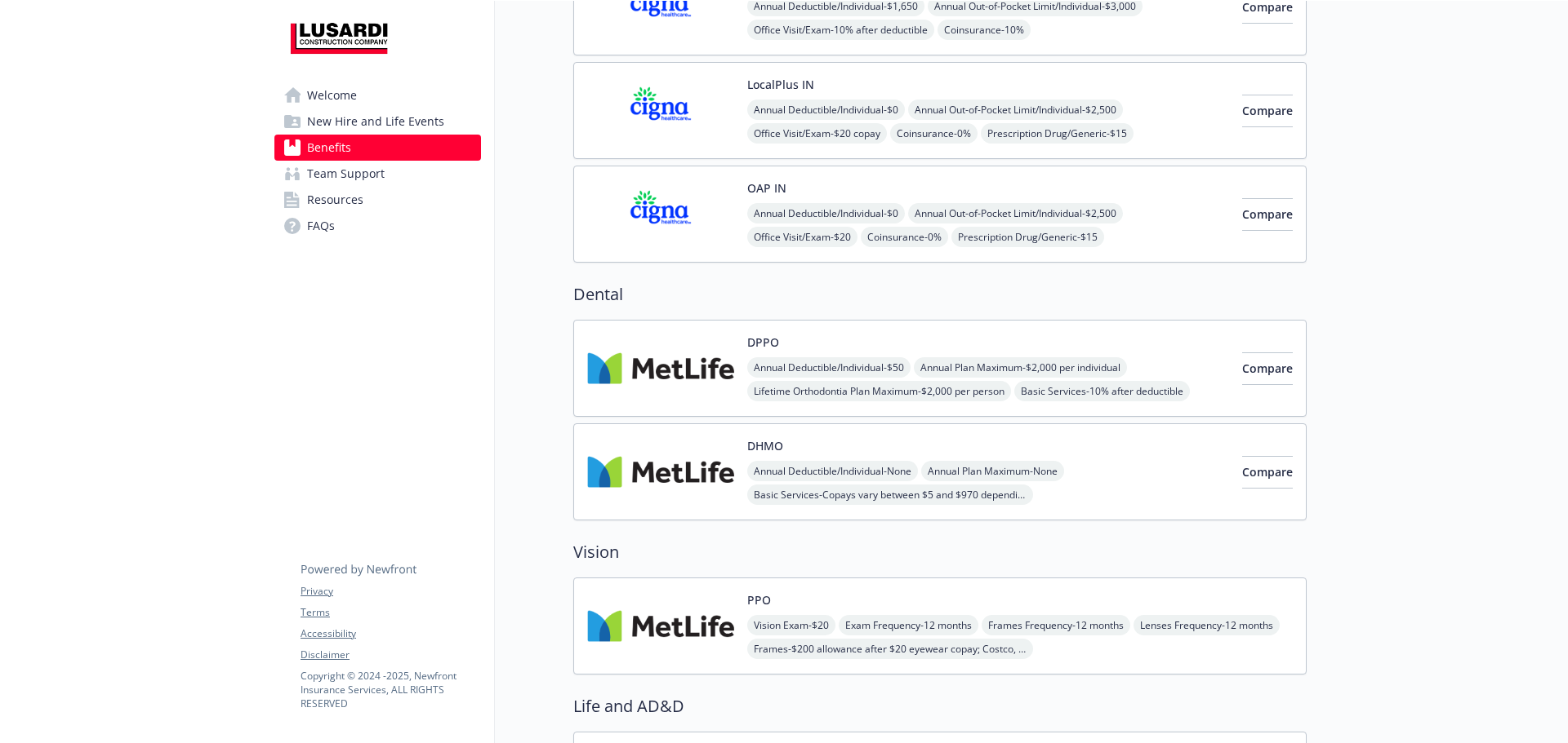
click at [675, 378] on img at bounding box center [660, 369] width 147 height 70
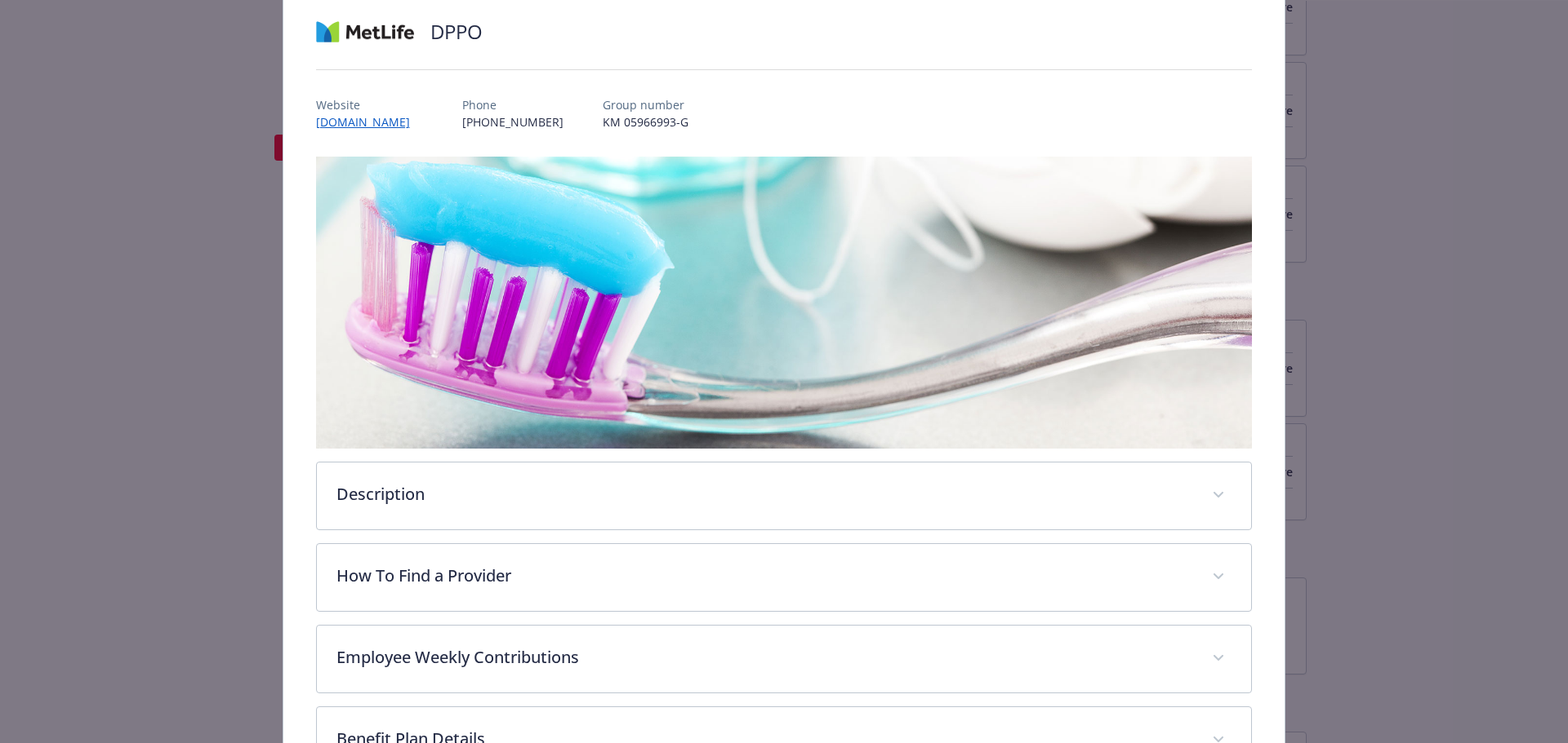
scroll to position [212, 0]
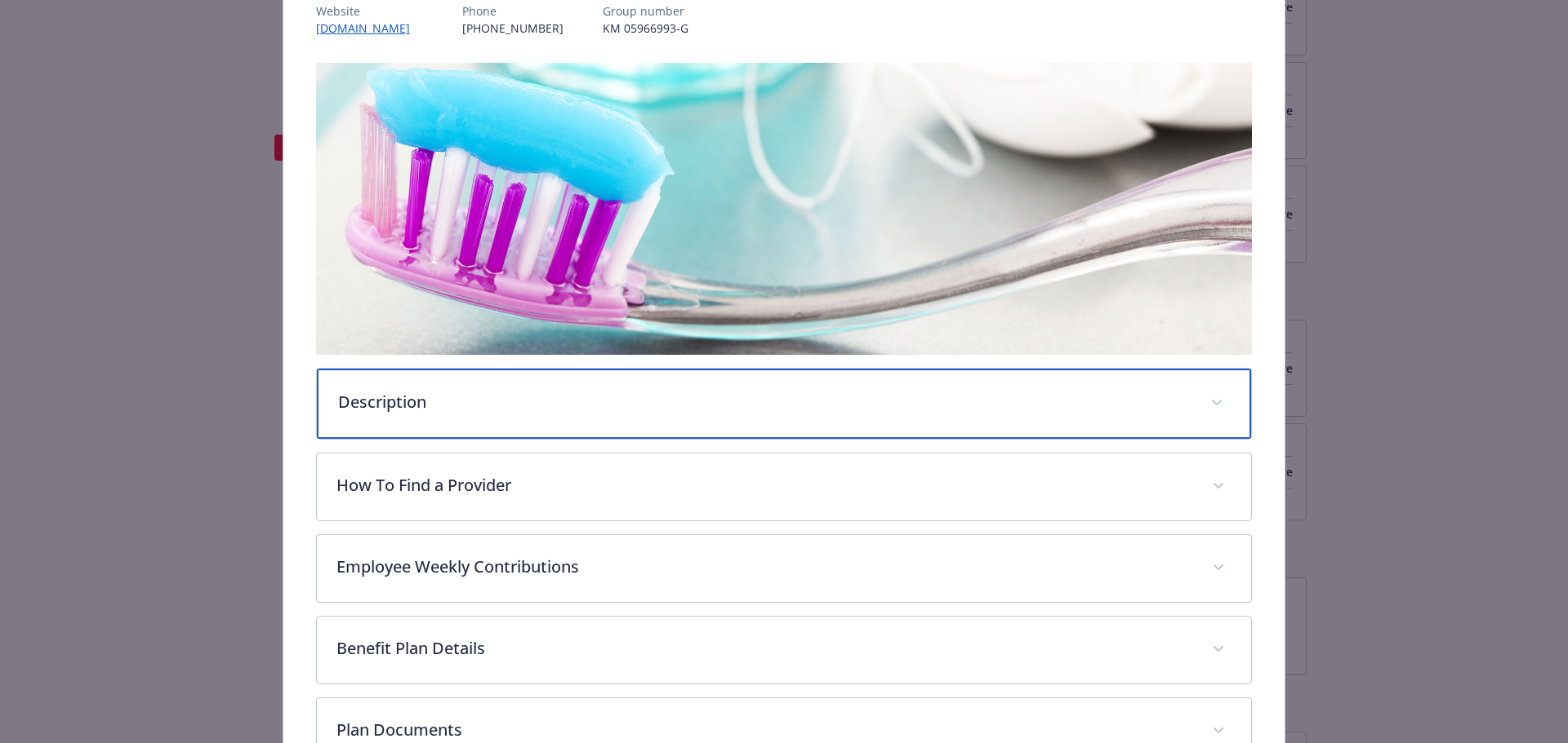
click at [382, 421] on div "Description" at bounding box center [784, 403] width 935 height 71
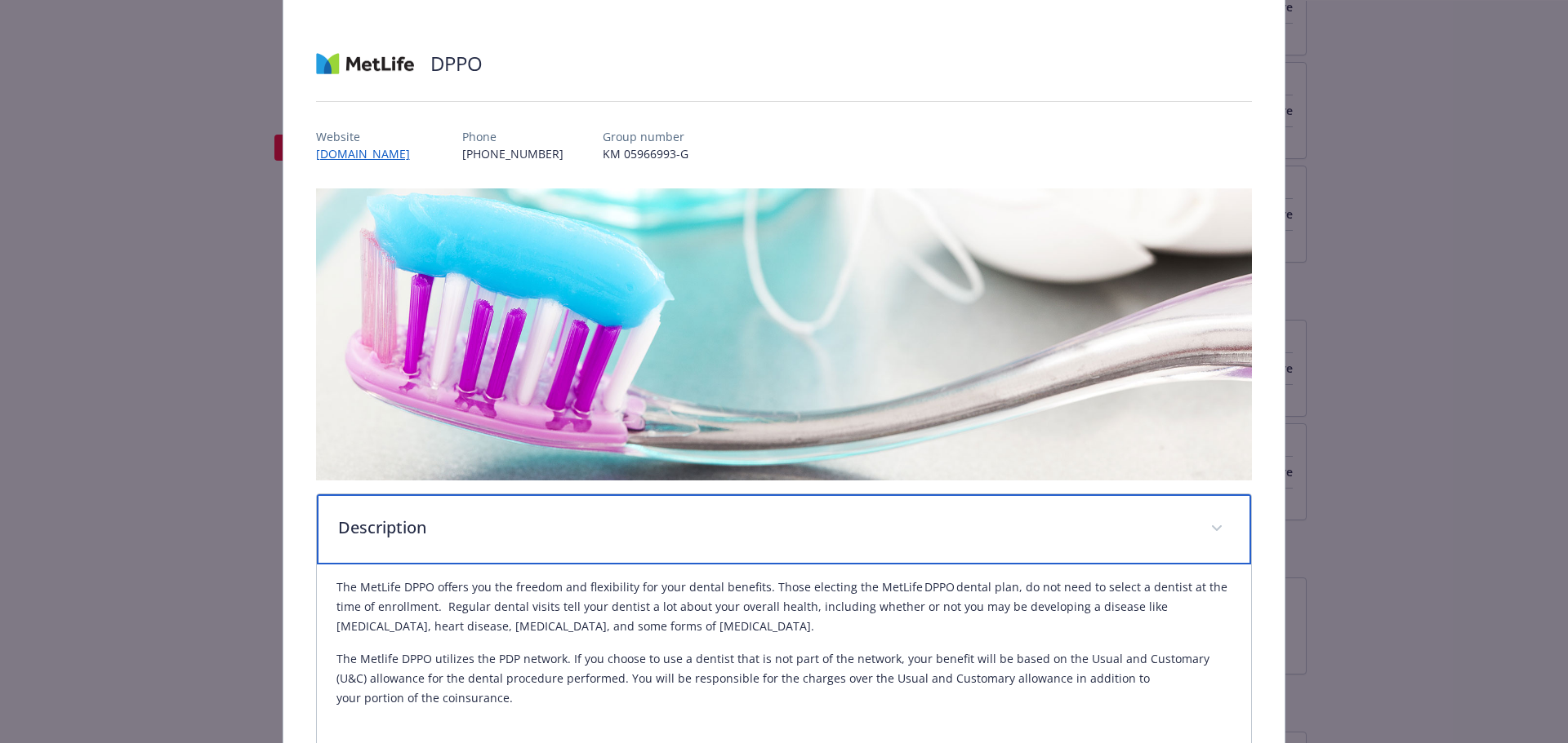
scroll to position [0, 0]
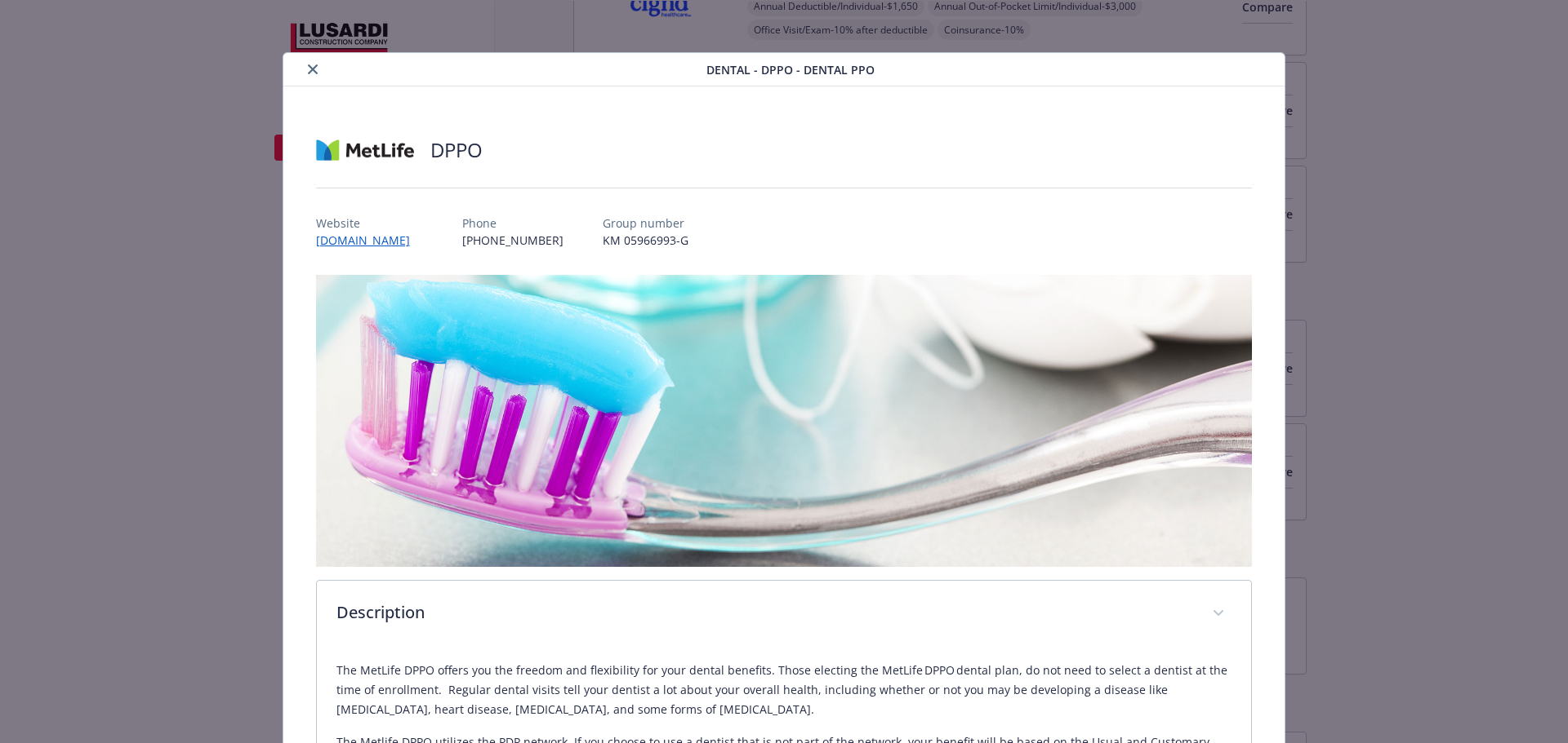
click at [303, 65] on button "close" at bounding box center [313, 70] width 19 height 19
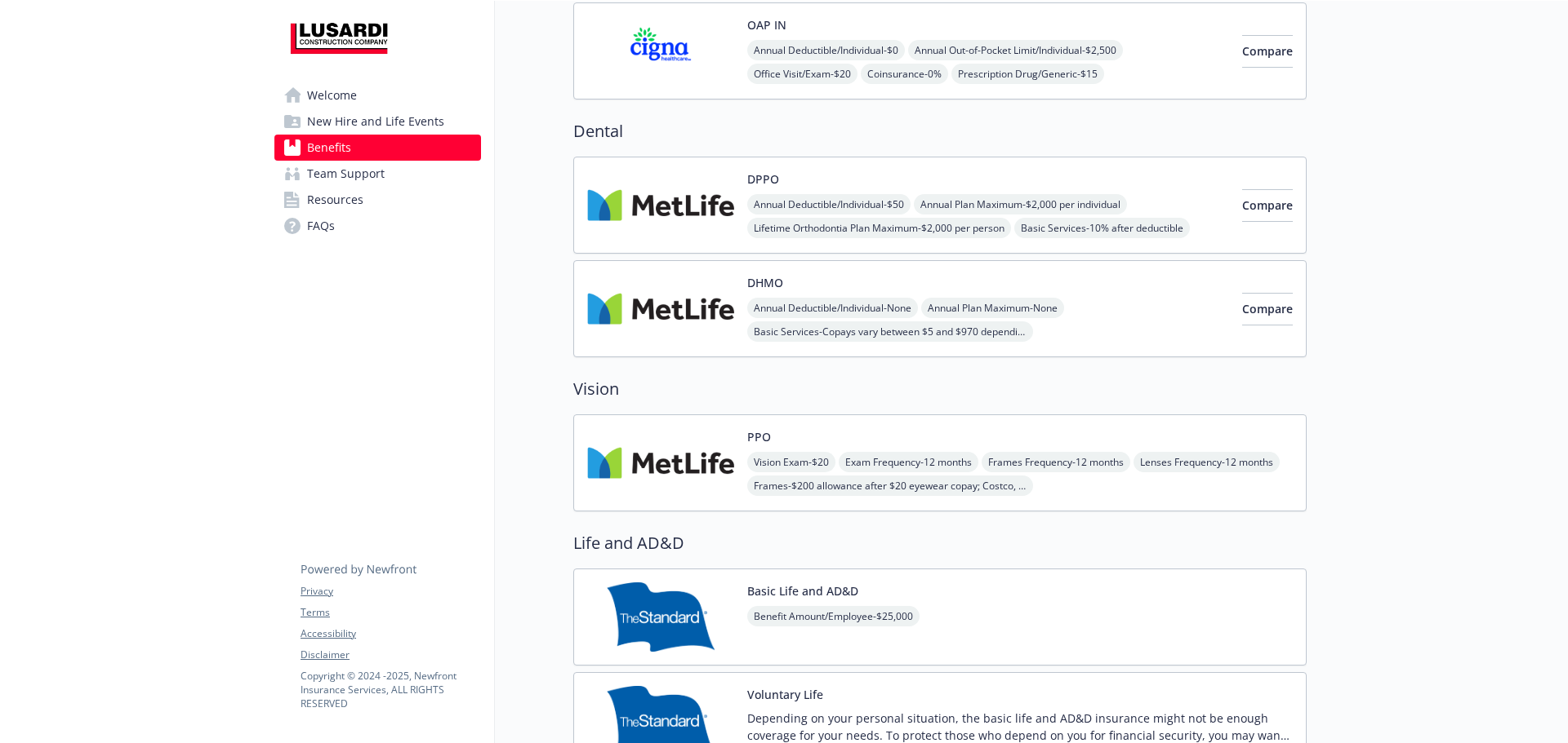
click at [644, 450] on img at bounding box center [660, 463] width 147 height 70
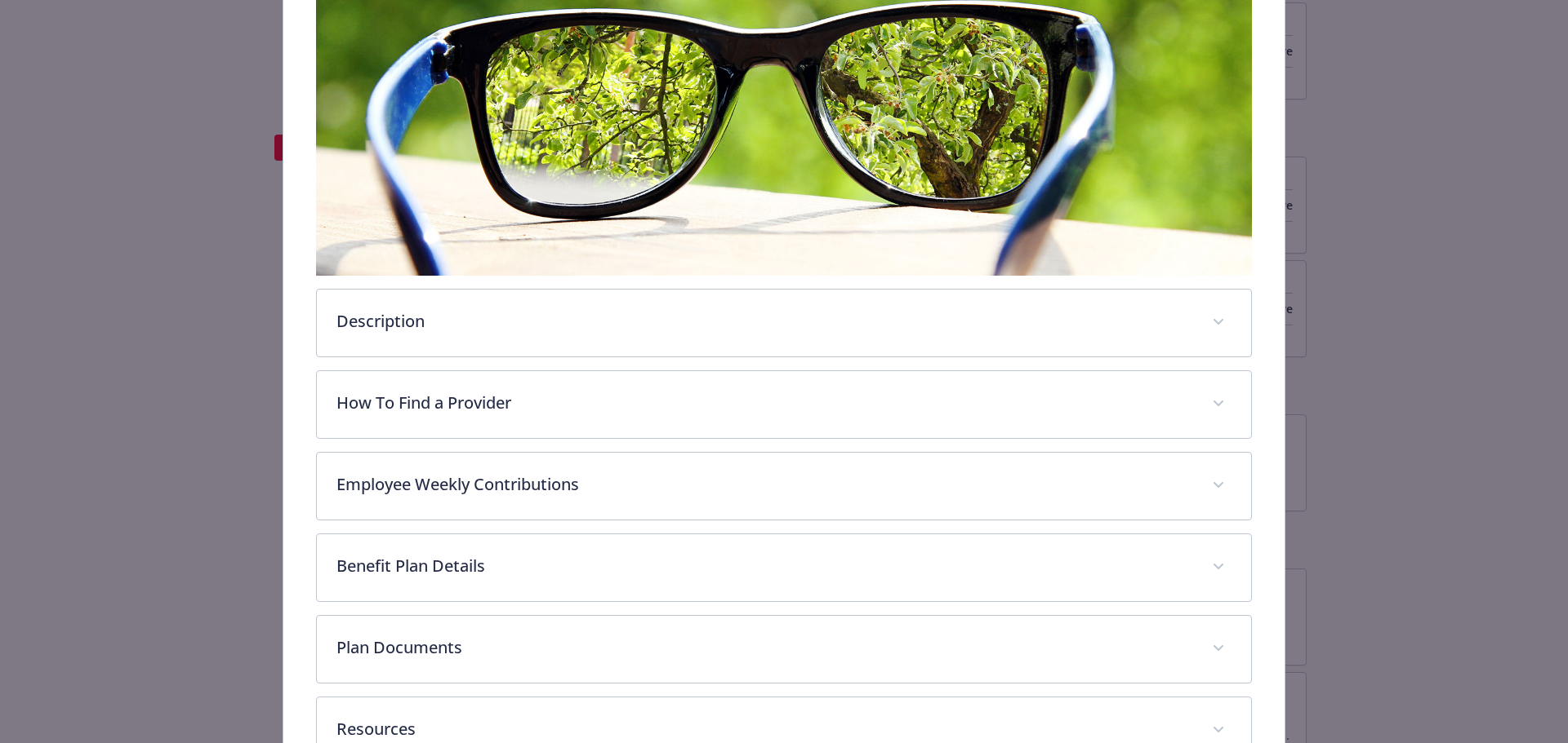
scroll to position [294, 0]
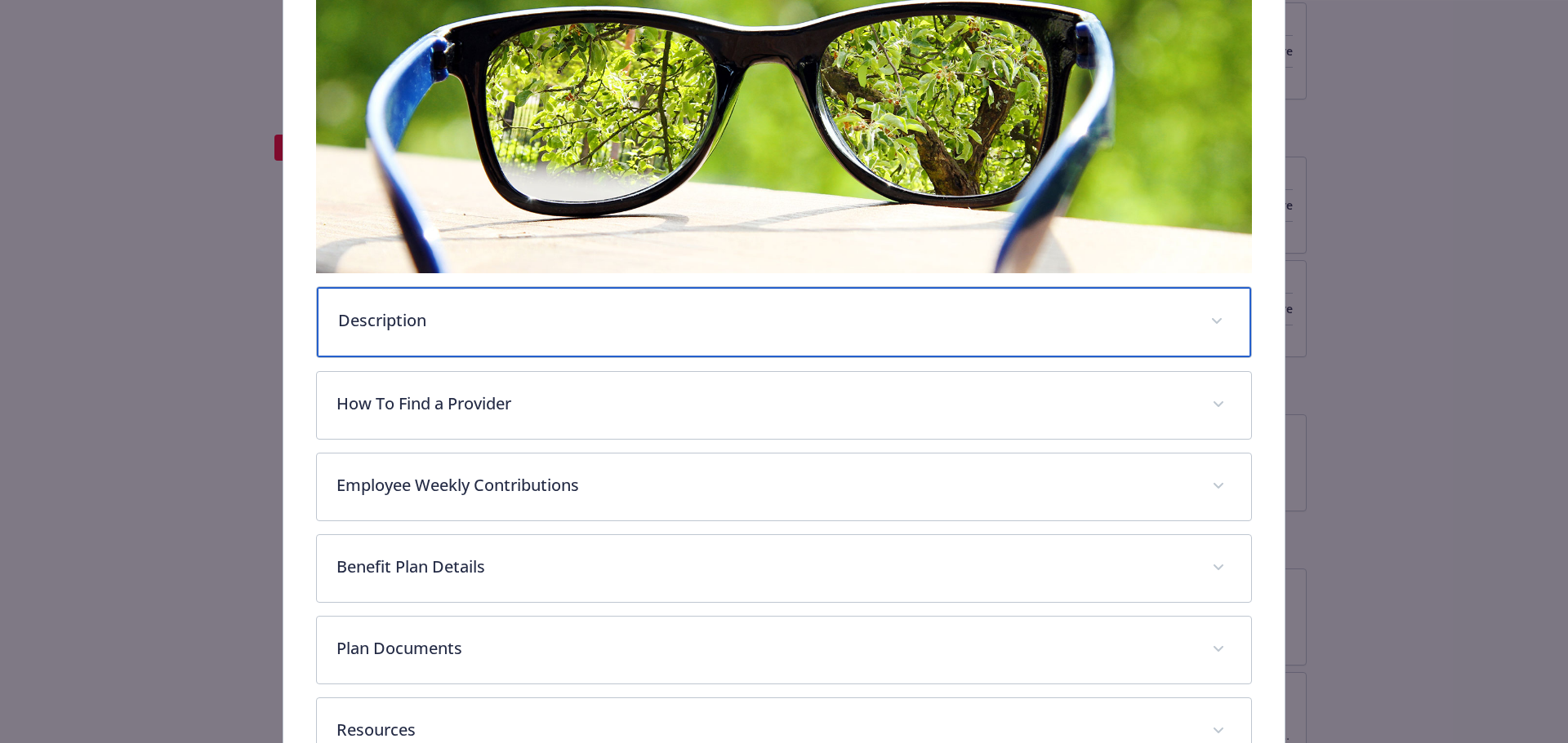
click at [548, 312] on p "Description" at bounding box center [764, 320] width 853 height 24
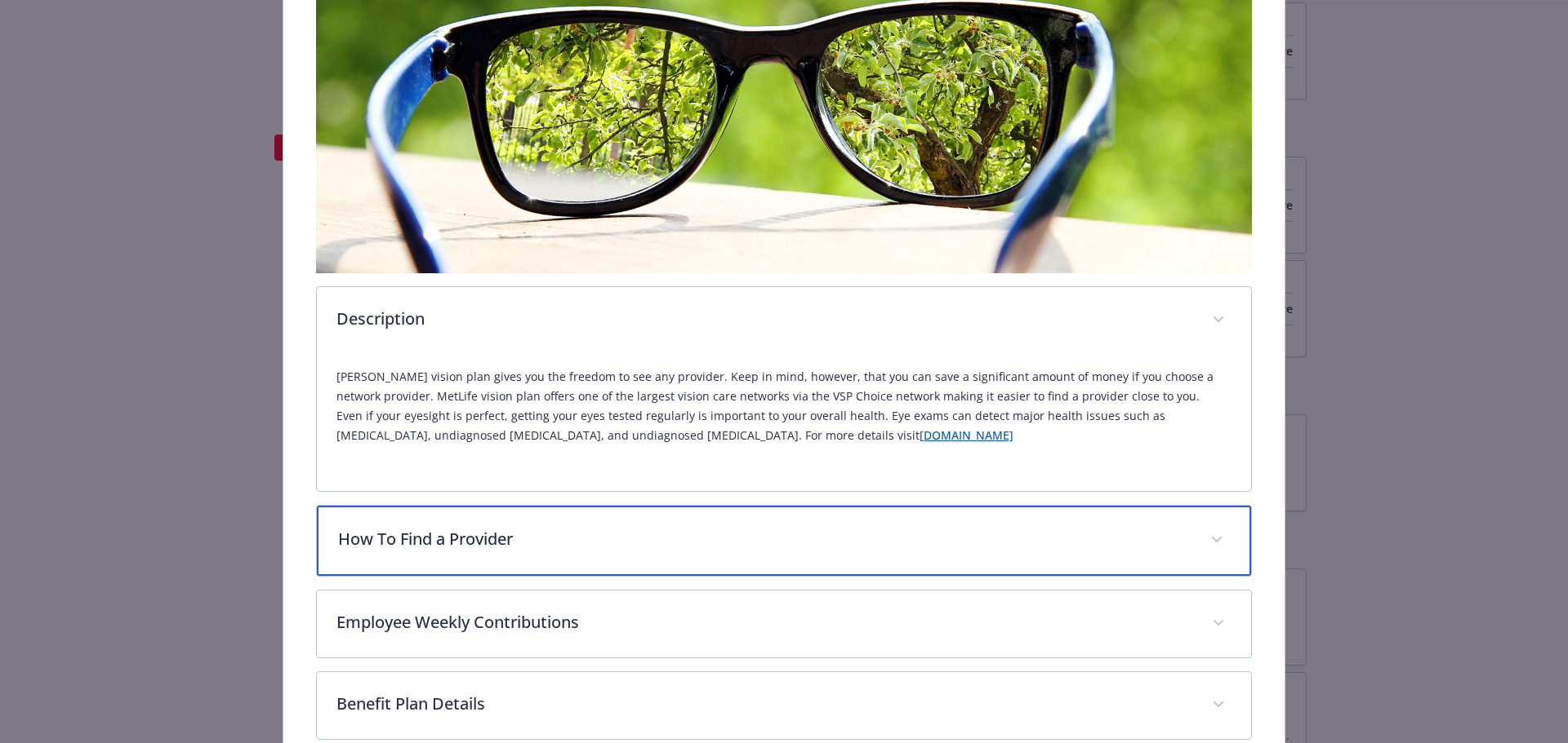
click at [457, 534] on p "How To Find a Provider" at bounding box center [764, 539] width 853 height 24
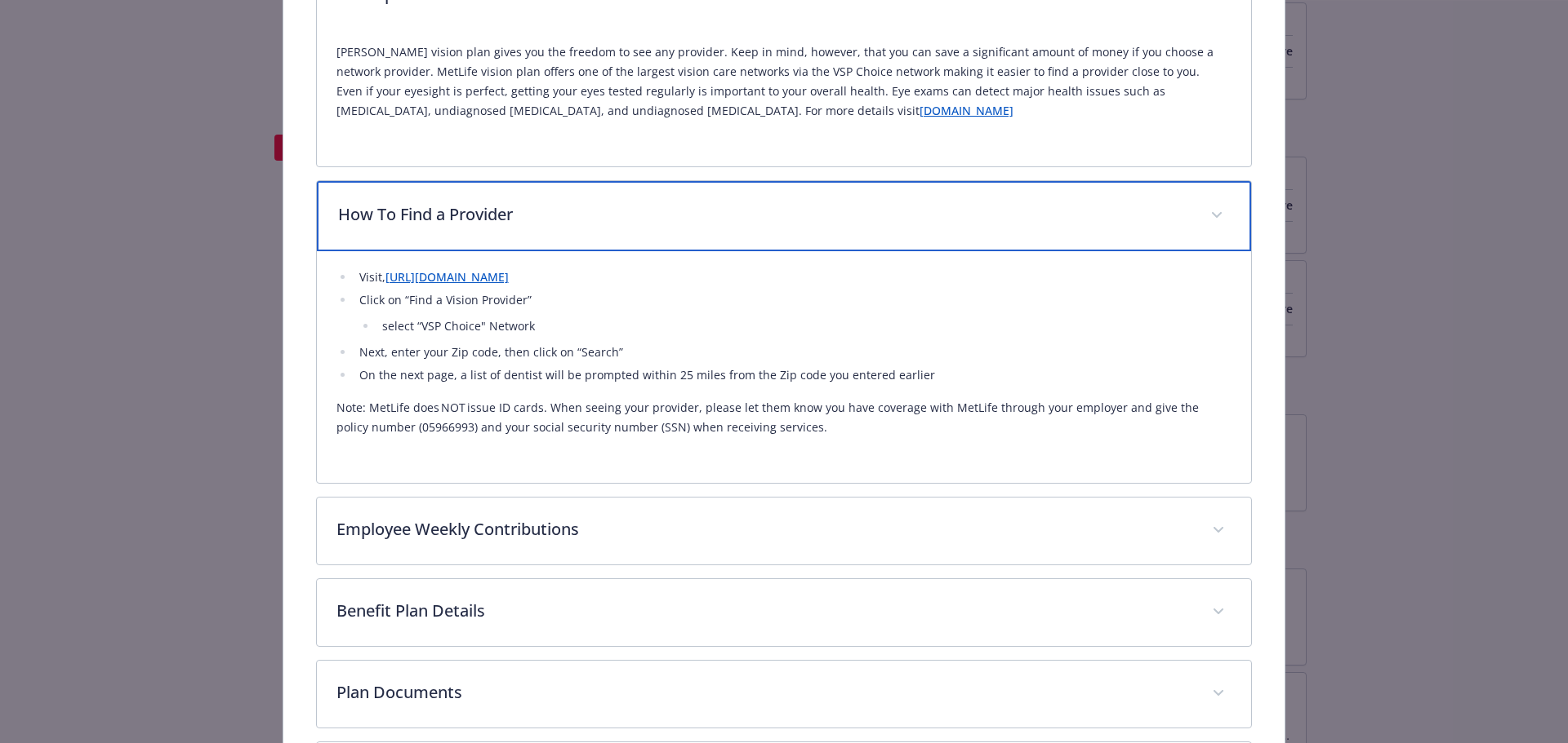
scroll to position [620, 0]
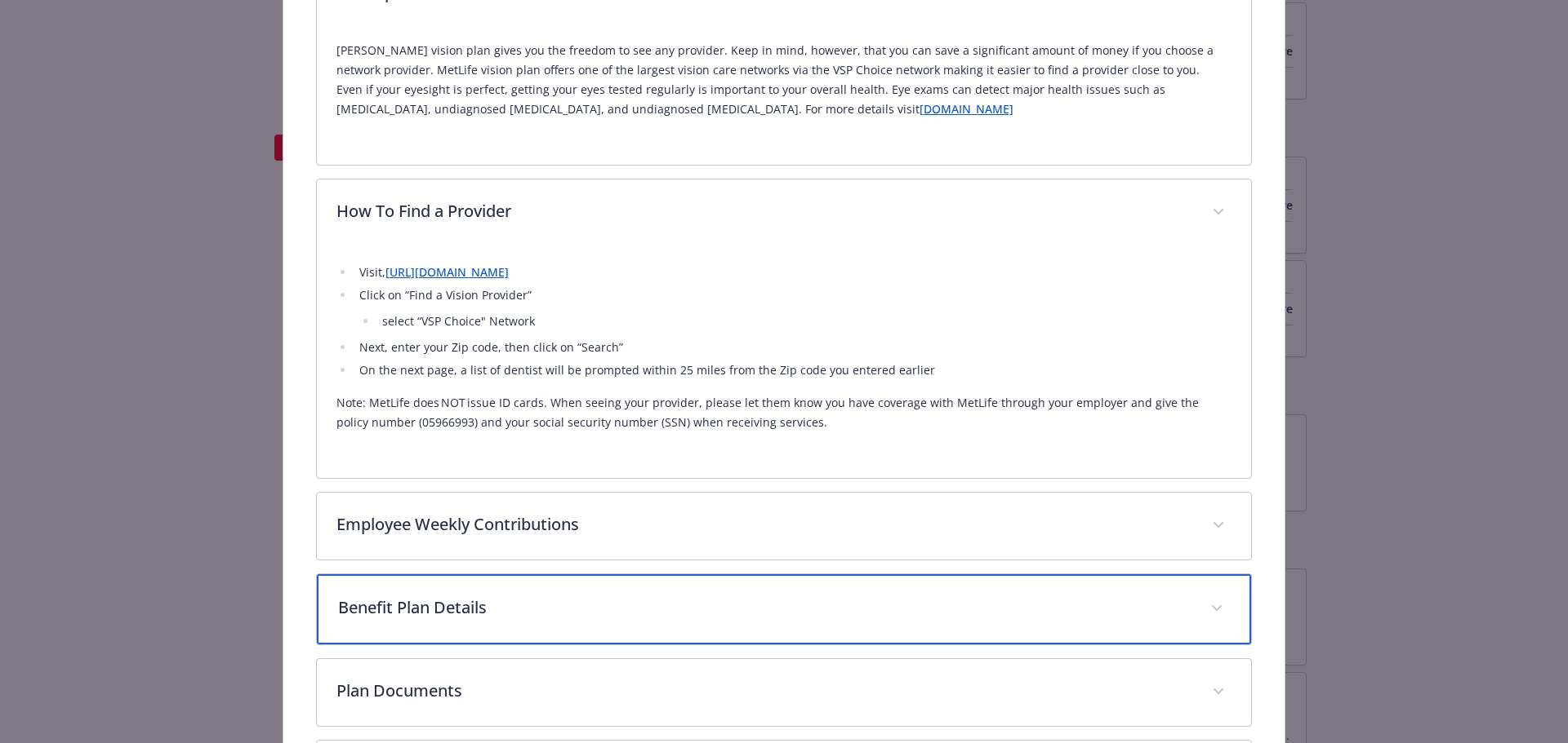
click at [454, 604] on p "Benefit Plan Details" at bounding box center [764, 608] width 853 height 24
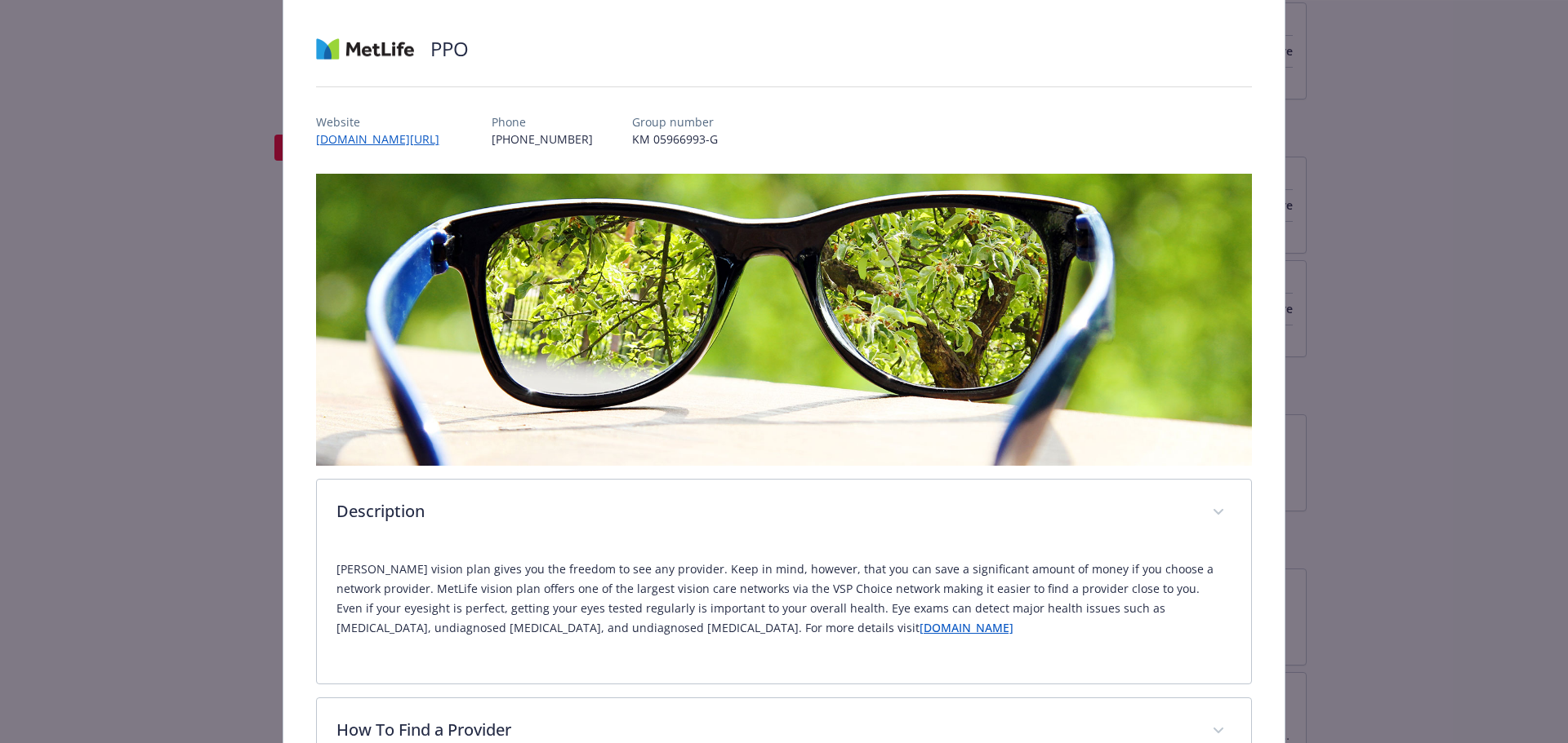
scroll to position [0, 0]
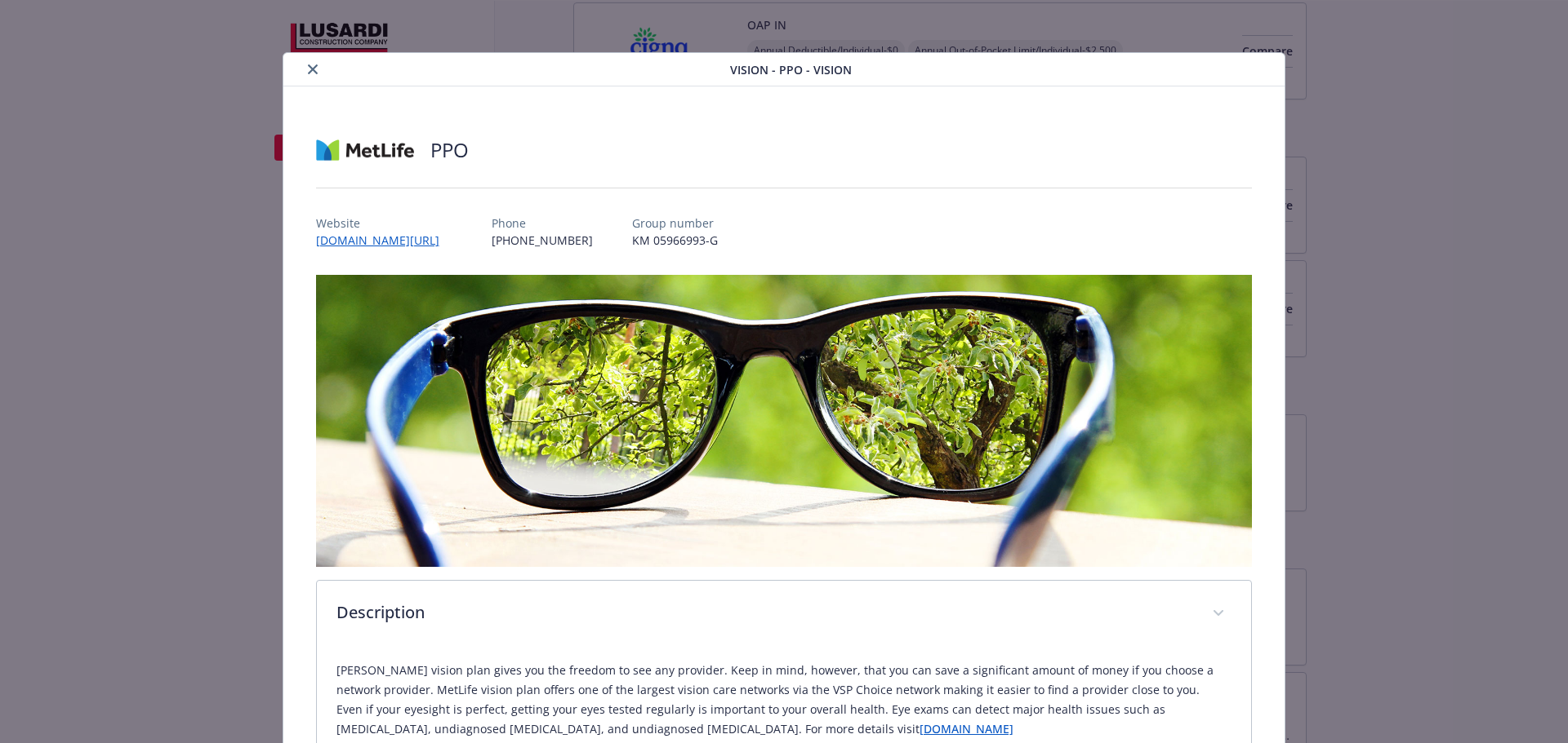
click at [313, 65] on icon "close" at bounding box center [313, 70] width 10 height 10
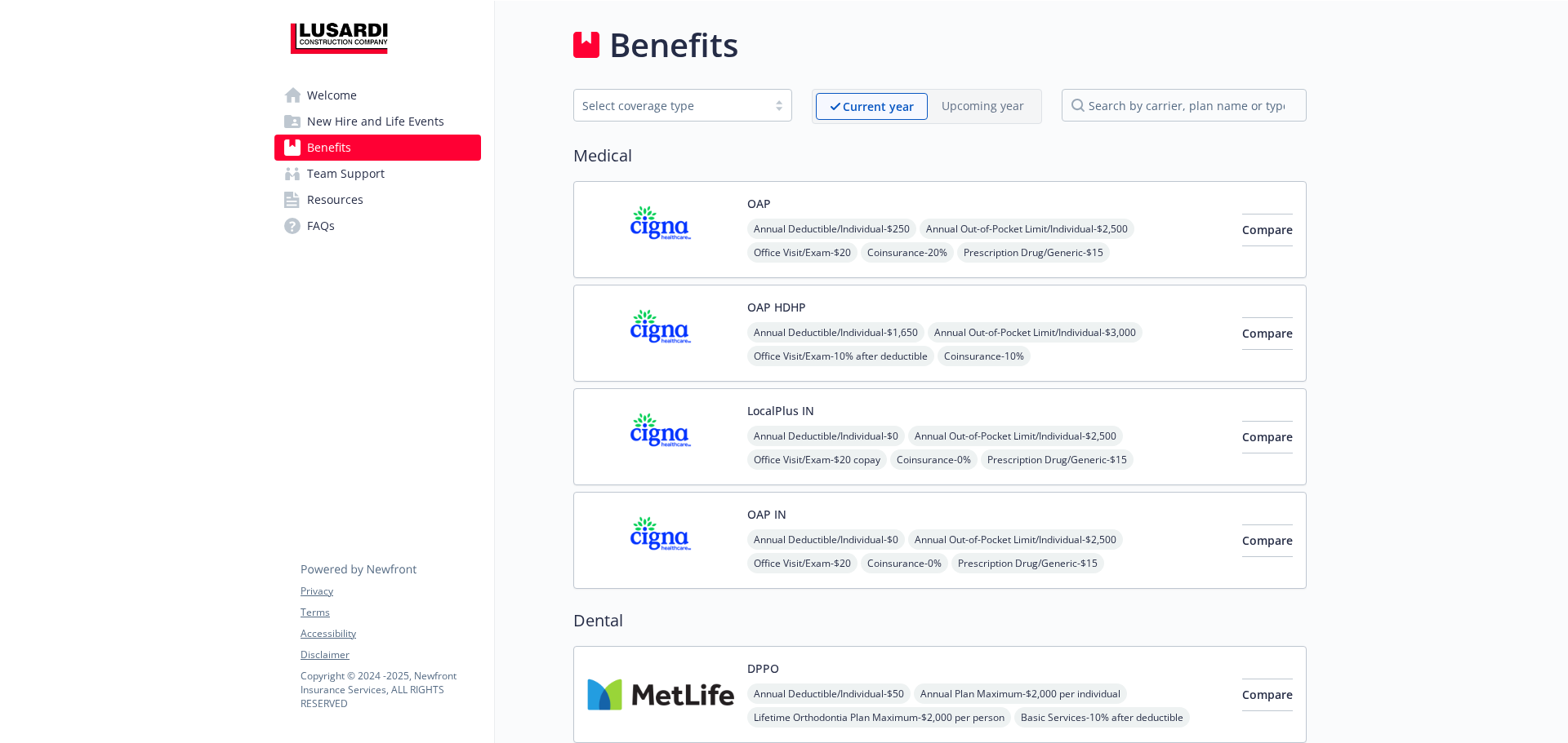
click at [651, 235] on img at bounding box center [660, 230] width 147 height 70
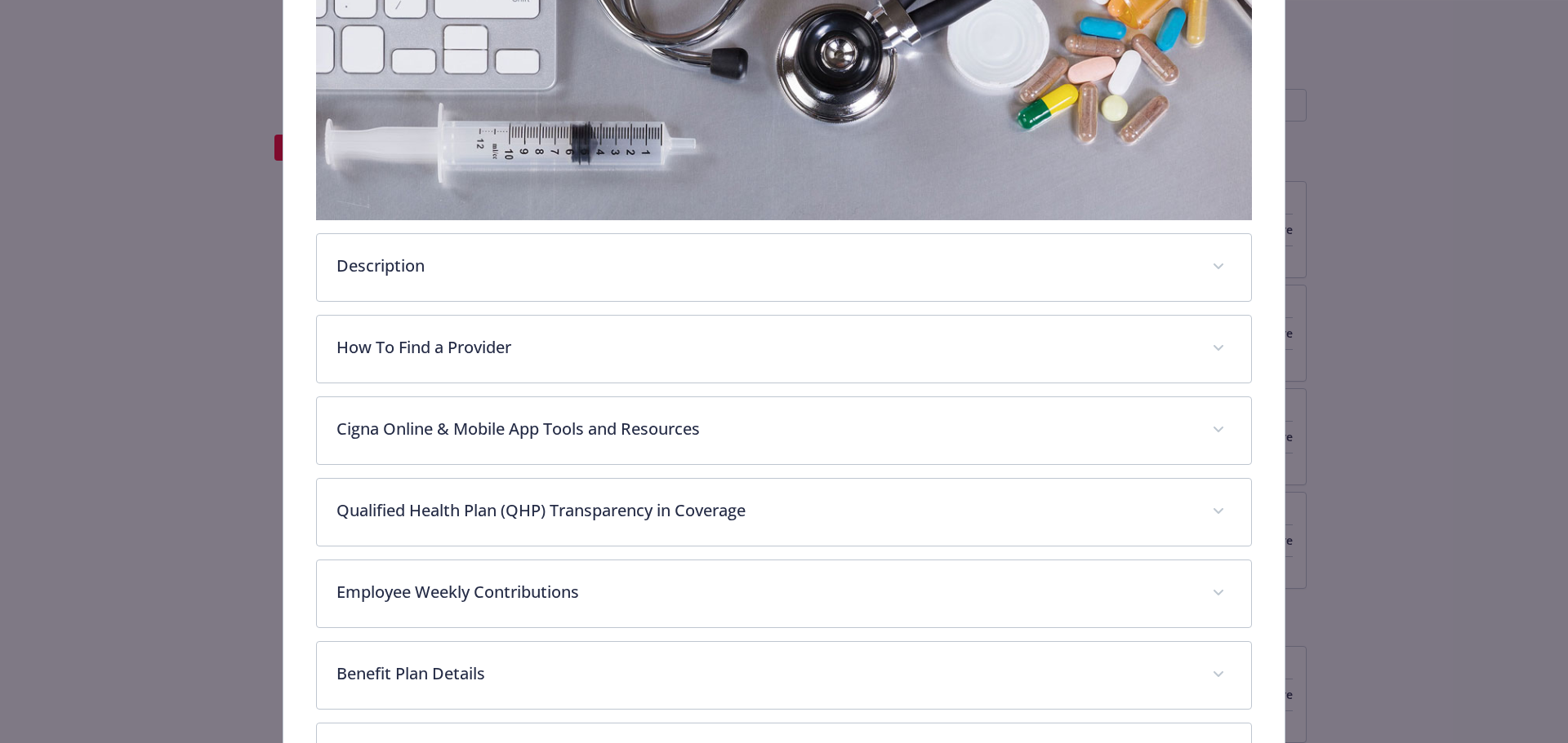
scroll to position [375, 0]
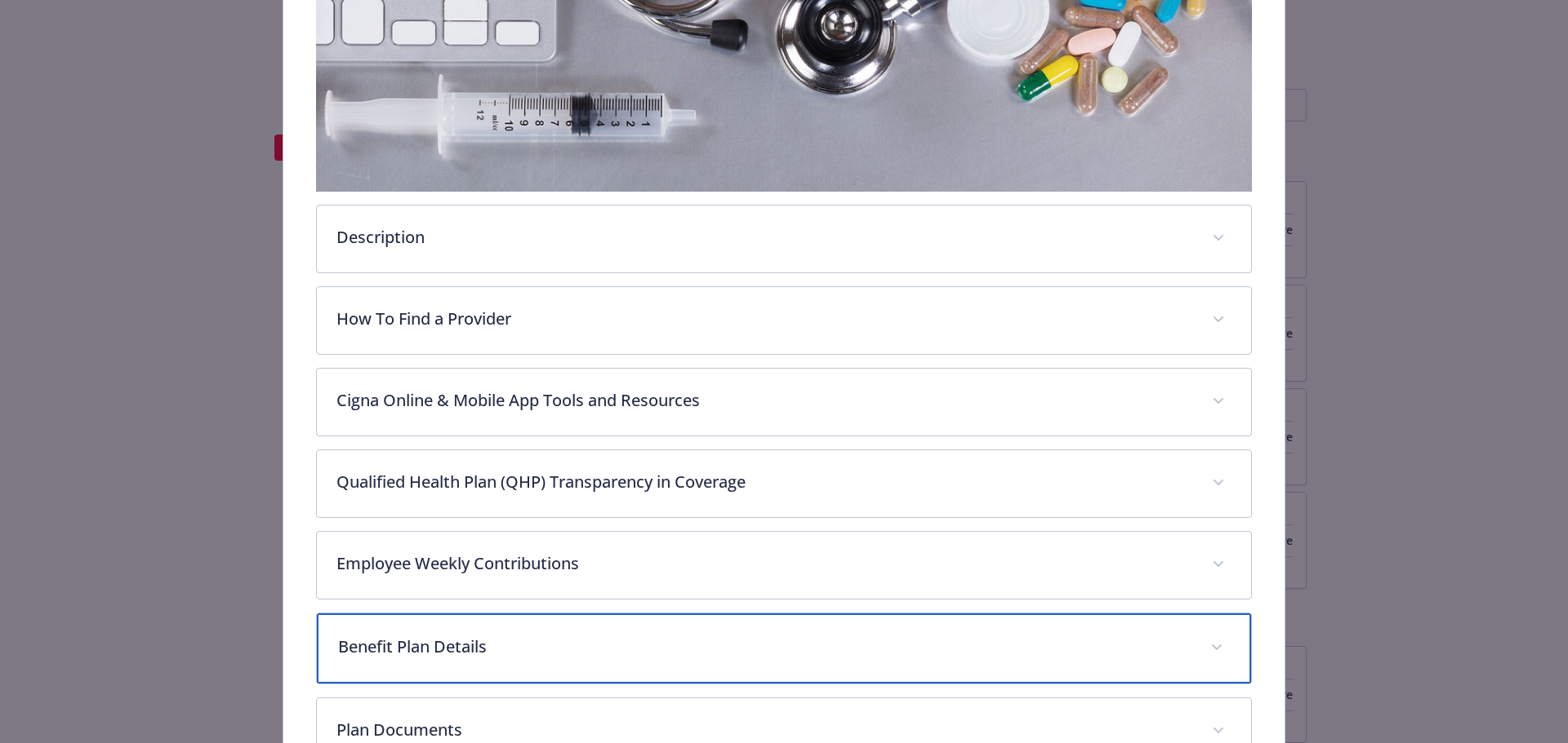
click at [503, 625] on div "Benefit Plan Details" at bounding box center [784, 648] width 935 height 71
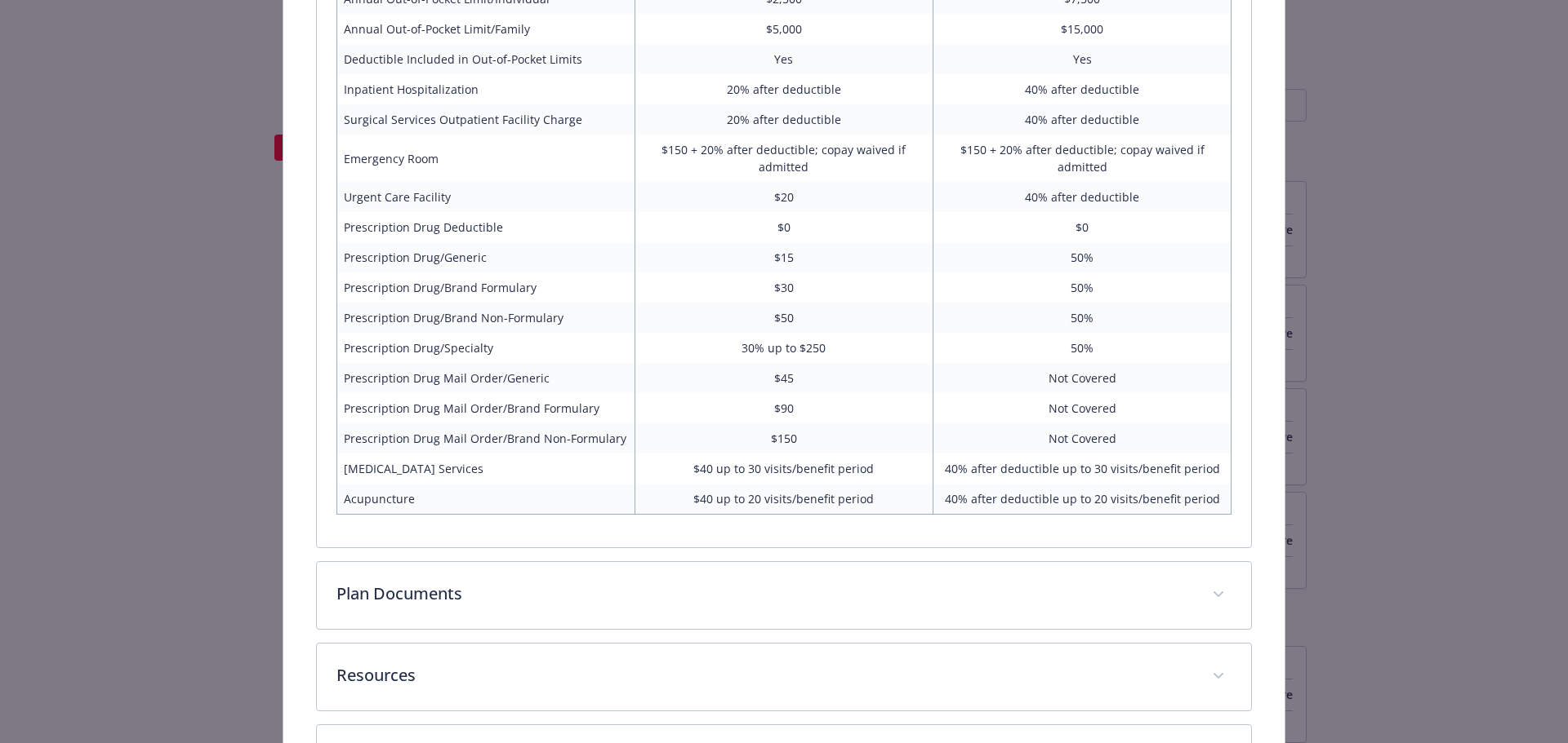
scroll to position [1273, 0]
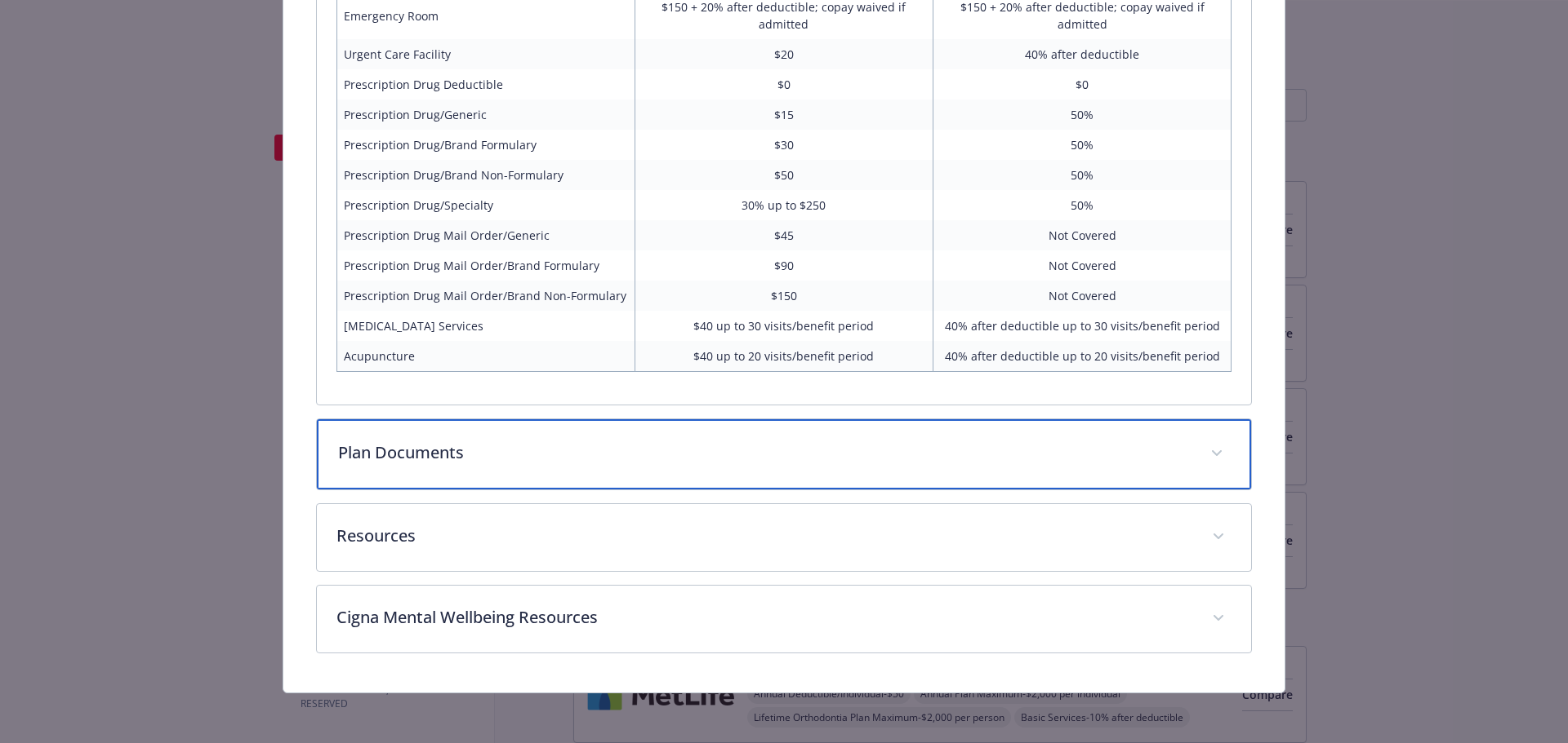
click at [618, 477] on div "Plan Documents" at bounding box center [784, 455] width 935 height 71
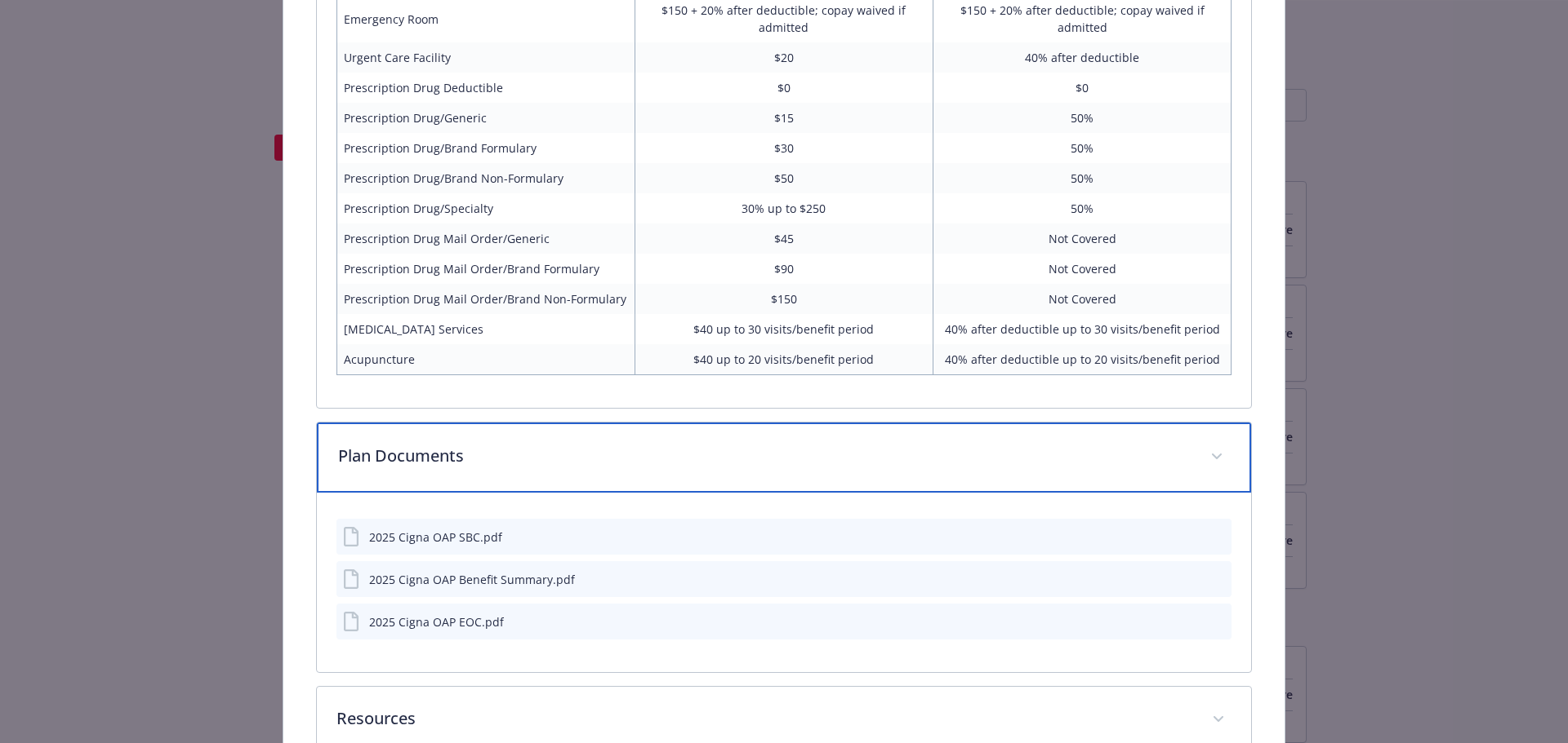
scroll to position [1571, 0]
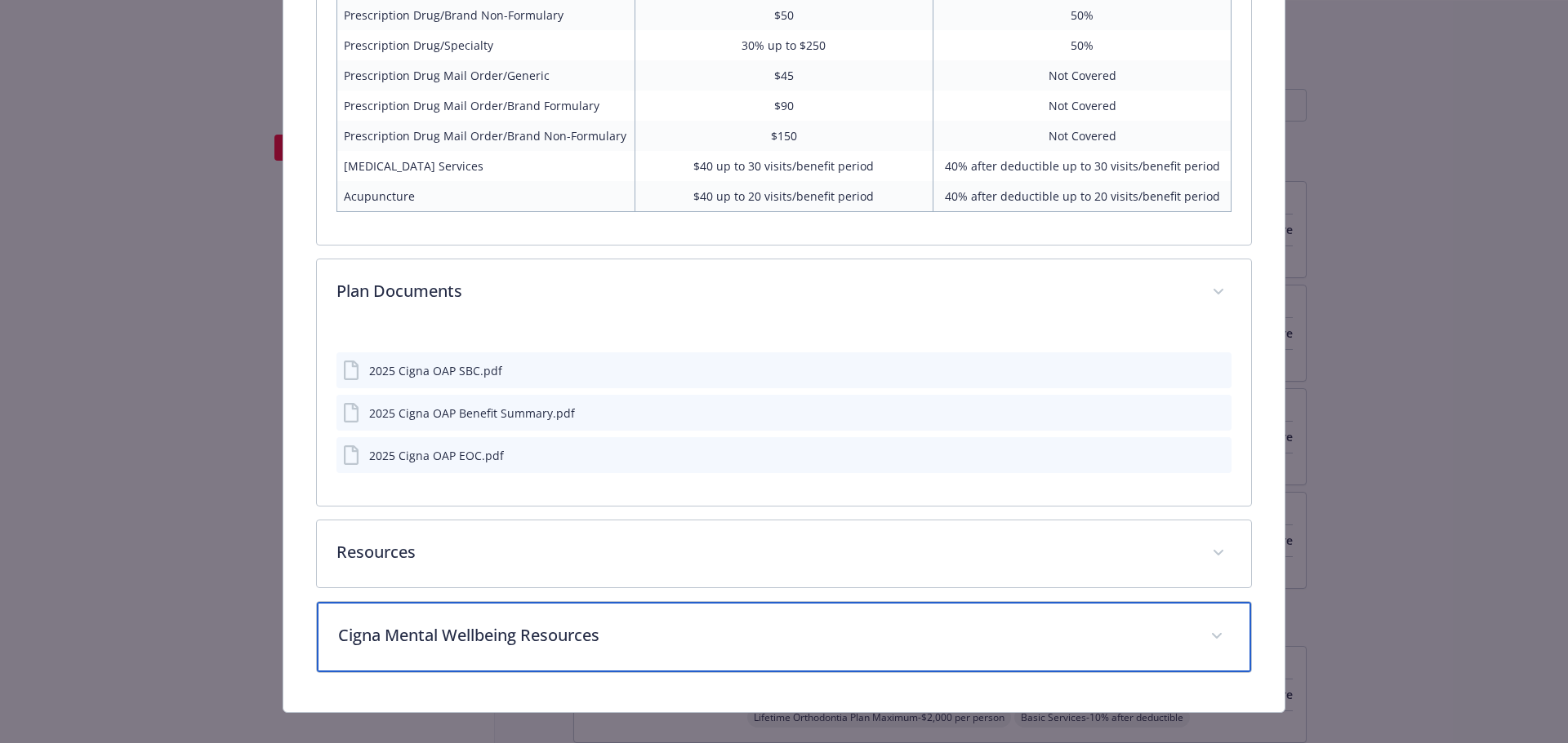
click at [618, 622] on div "Cigna Mental Wellbeing Resources" at bounding box center [784, 638] width 935 height 71
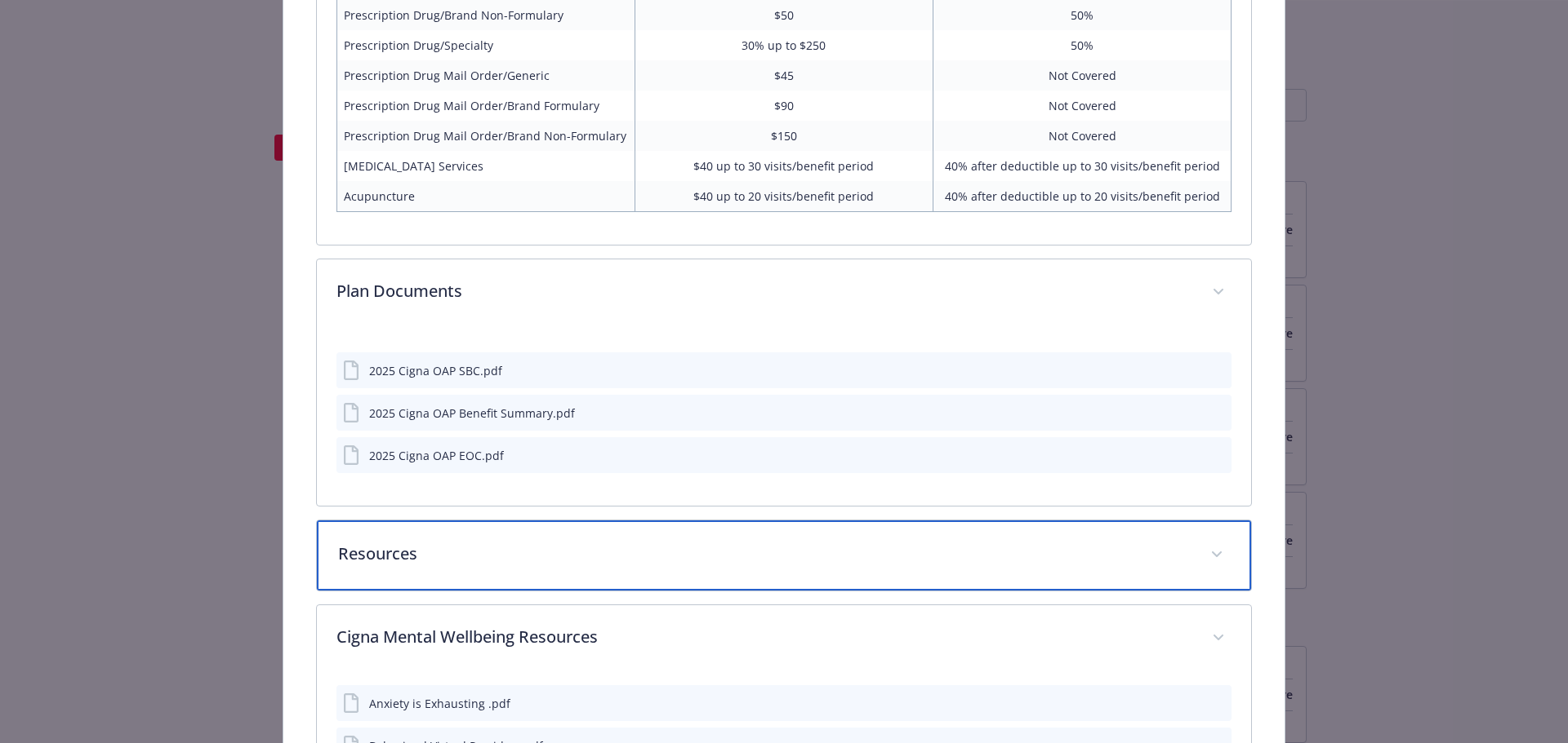
click at [621, 566] on div "Resources" at bounding box center [784, 555] width 935 height 71
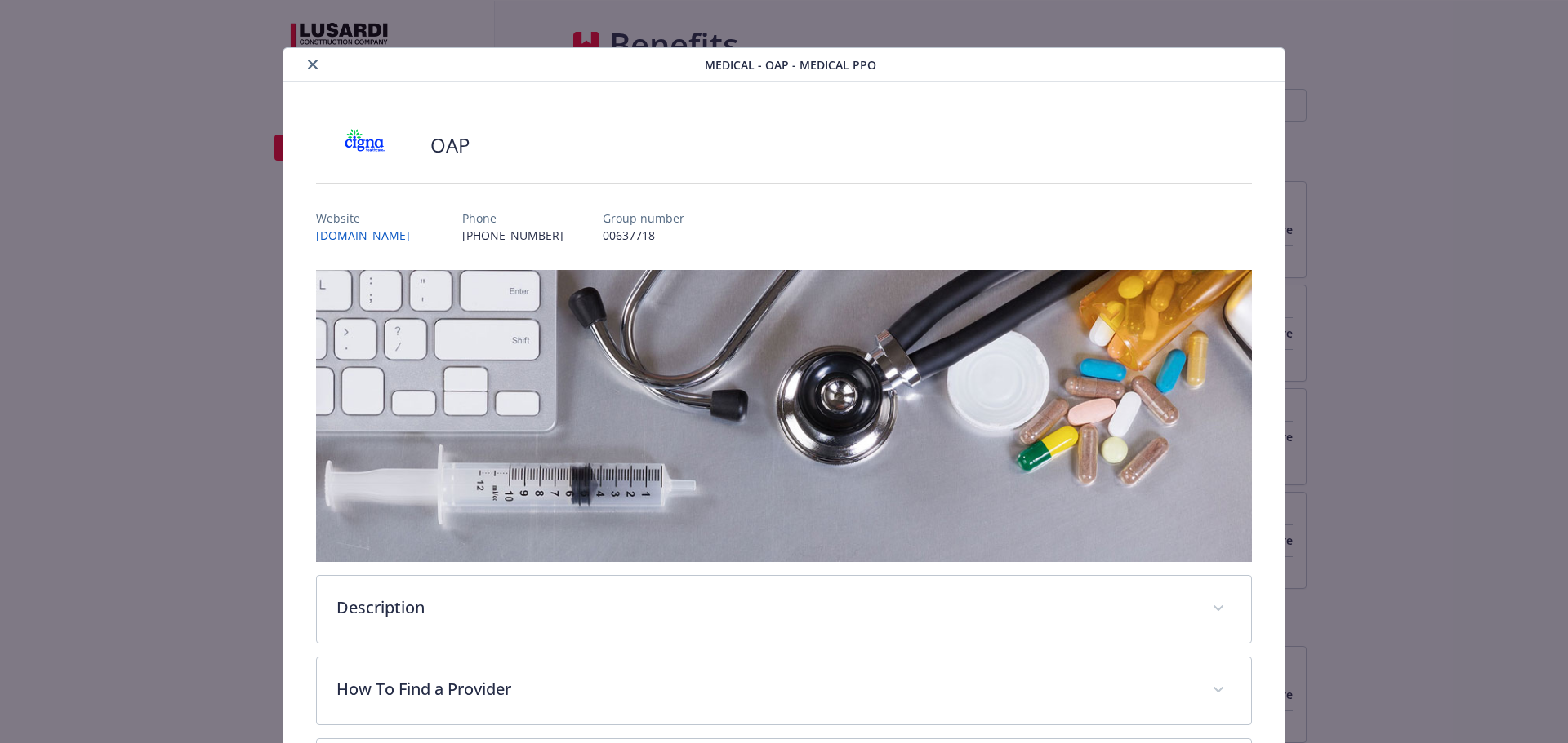
scroll to position [0, 0]
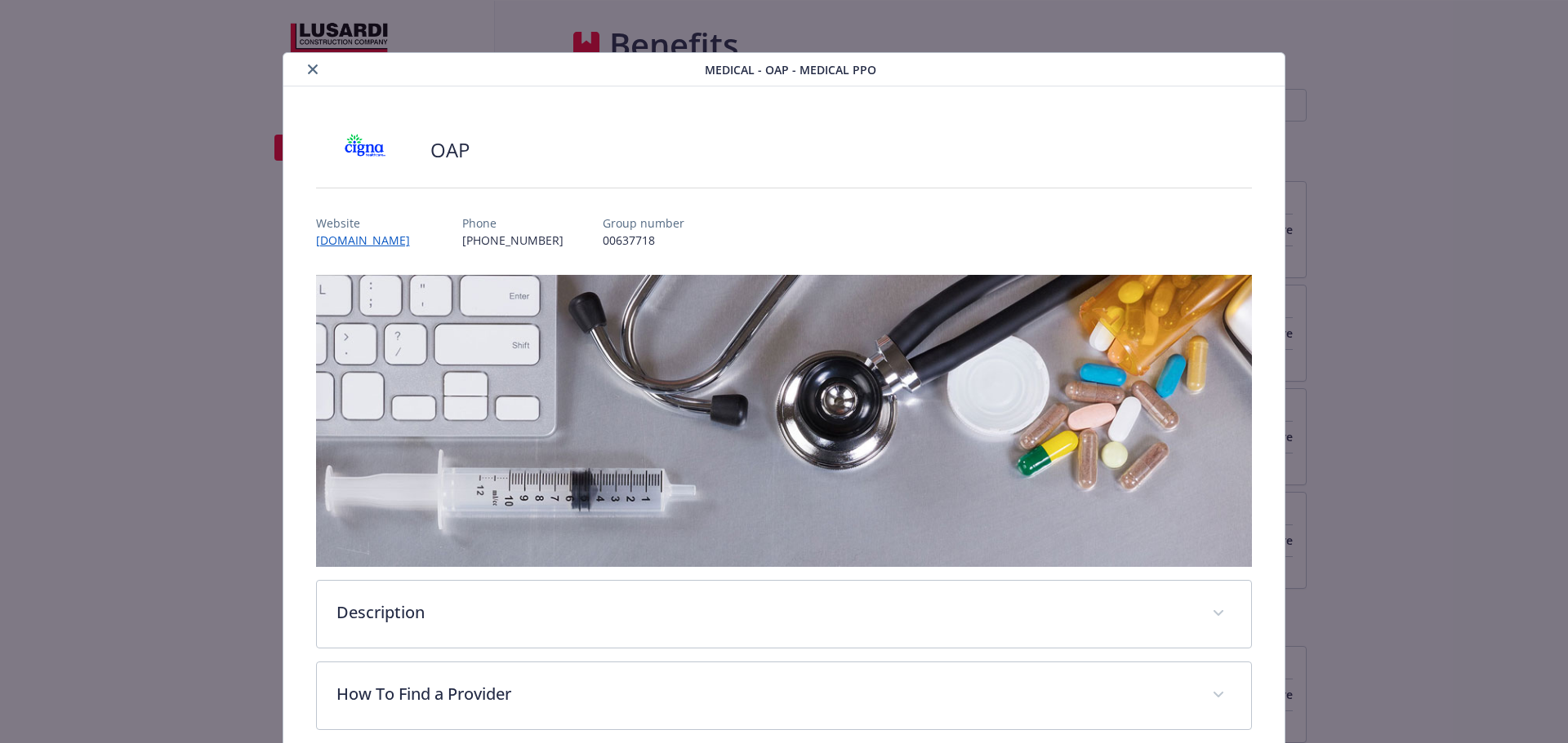
click at [309, 68] on icon "close" at bounding box center [313, 70] width 10 height 10
